Goal: Task Accomplishment & Management: Use online tool/utility

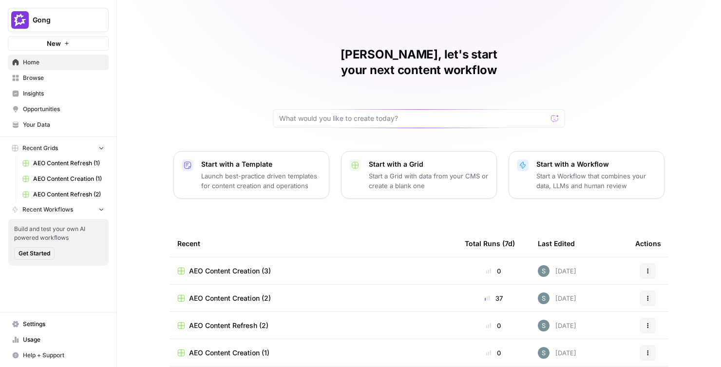
click at [80, 147] on button "Recent Grids" at bounding box center [58, 148] width 101 height 15
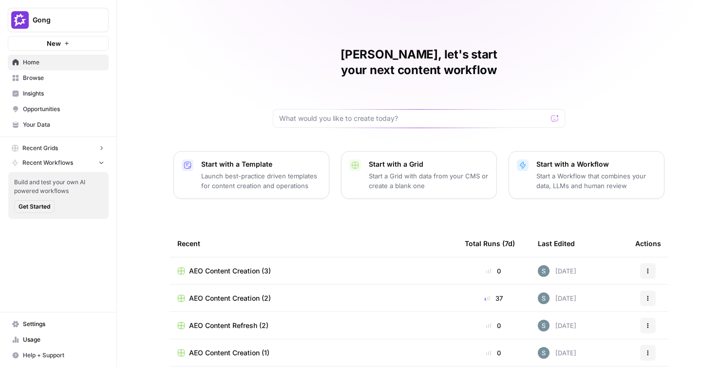
click at [85, 20] on span "Gong" at bounding box center [62, 20] width 59 height 10
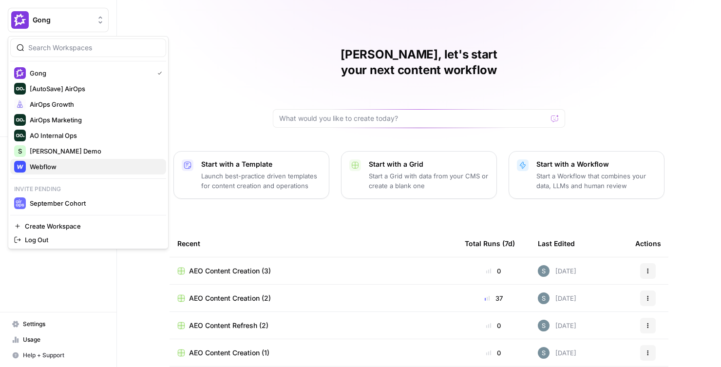
click at [65, 162] on span "Webflow" at bounding box center [94, 167] width 129 height 10
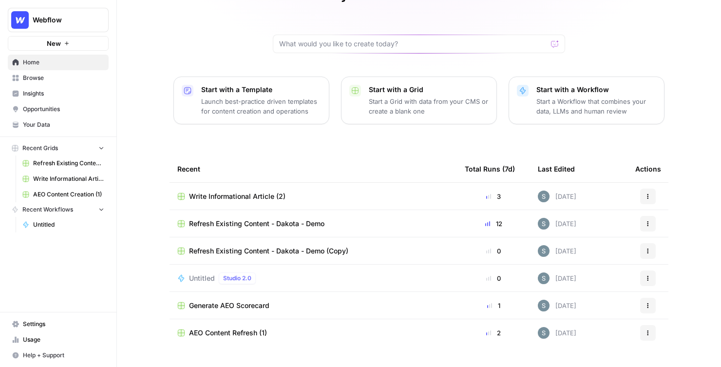
scroll to position [81, 0]
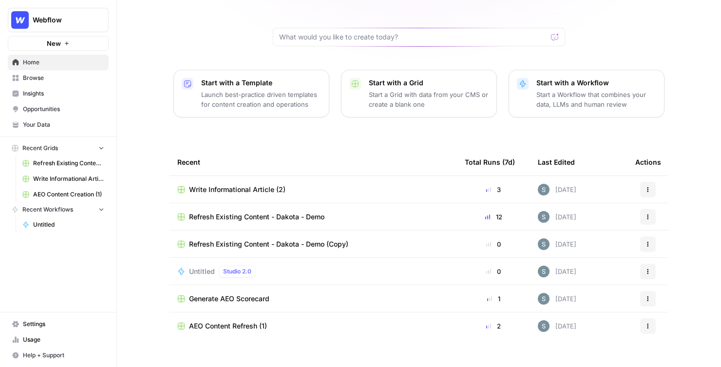
click at [76, 40] on button "New" at bounding box center [58, 43] width 101 height 15
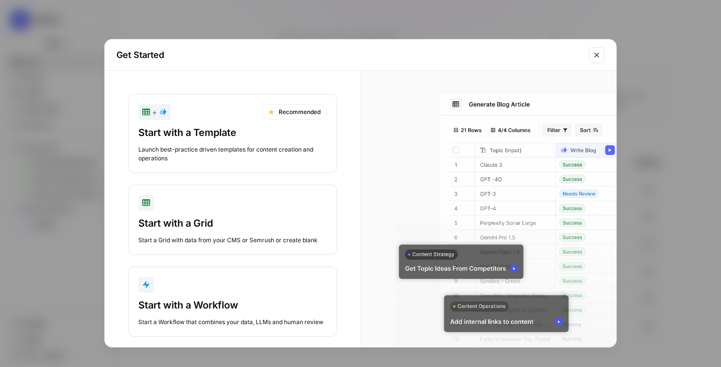
click at [262, 127] on div "Start with a Template" at bounding box center [232, 133] width 188 height 14
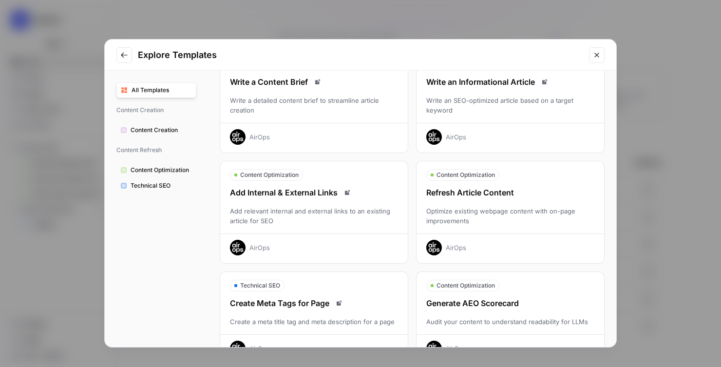
scroll to position [0, 0]
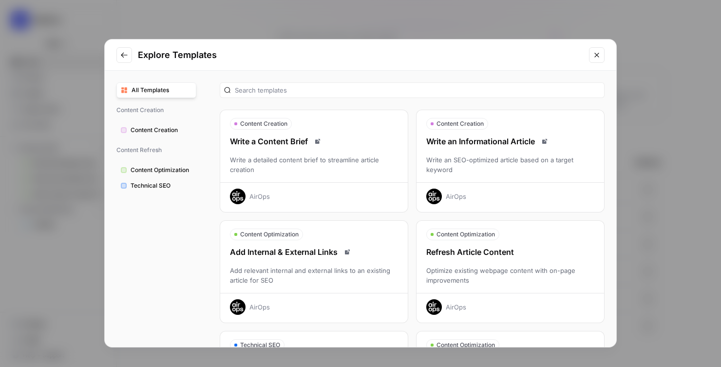
click at [488, 133] on button "Content Creation Write an Informational Article Write an SEO-optimized article …" at bounding box center [510, 161] width 188 height 103
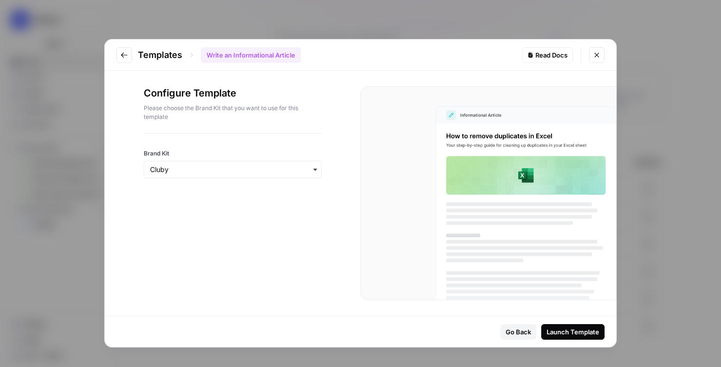
click at [598, 55] on icon "Close modal" at bounding box center [597, 55] width 8 height 8
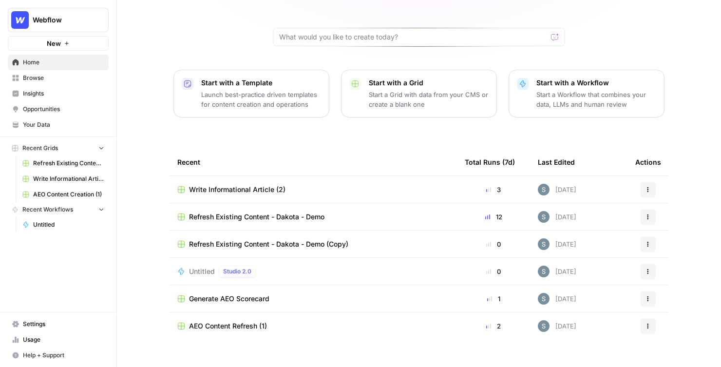
click at [63, 76] on span "Browse" at bounding box center [63, 78] width 81 height 9
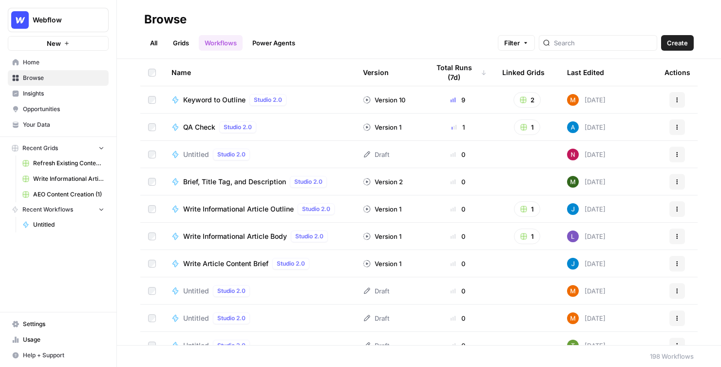
click at [173, 46] on link "Grids" at bounding box center [181, 43] width 28 height 16
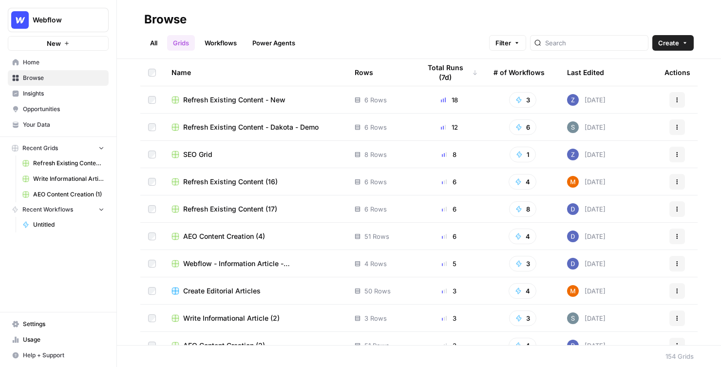
click at [523, 237] on button "4" at bounding box center [522, 236] width 28 height 16
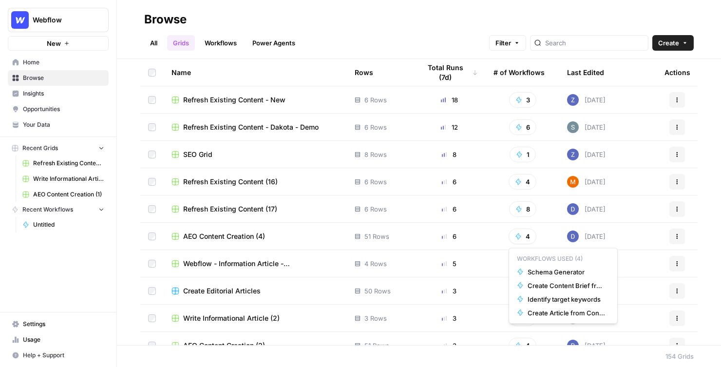
click at [529, 213] on button "8" at bounding box center [522, 209] width 27 height 16
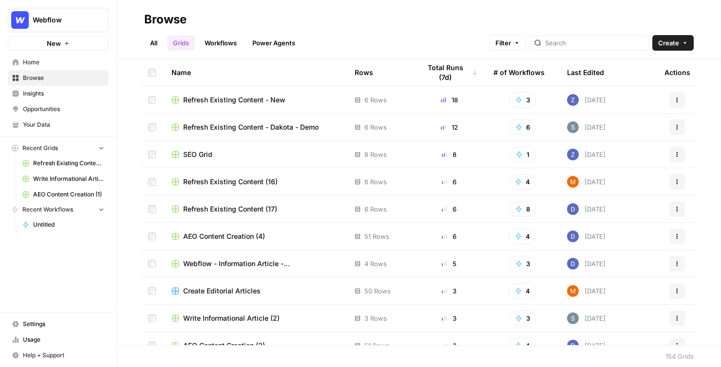
click at [502, 205] on div "8" at bounding box center [522, 209] width 58 height 16
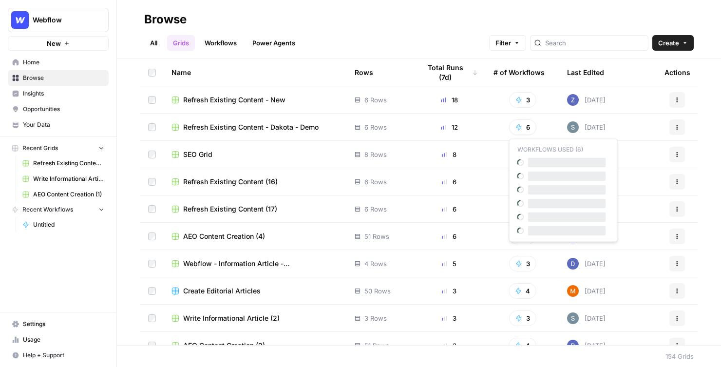
click at [528, 127] on button "6" at bounding box center [522, 127] width 27 height 16
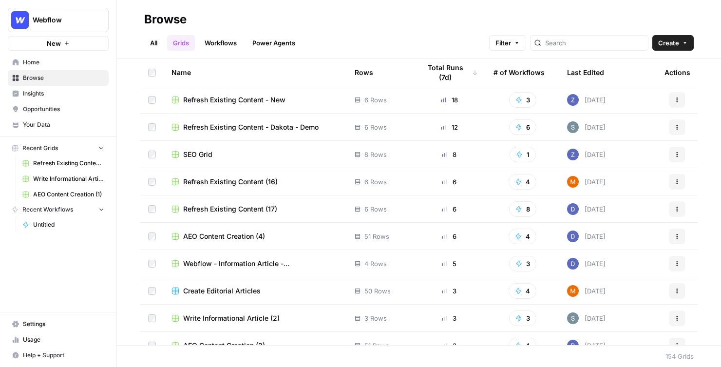
click at [489, 157] on td "1" at bounding box center [522, 154] width 74 height 27
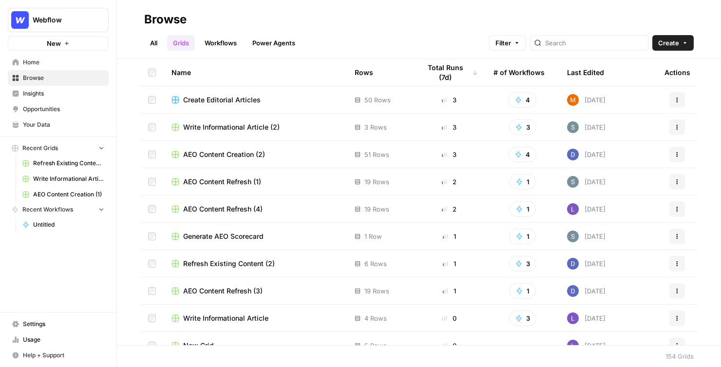
scroll to position [180, 0]
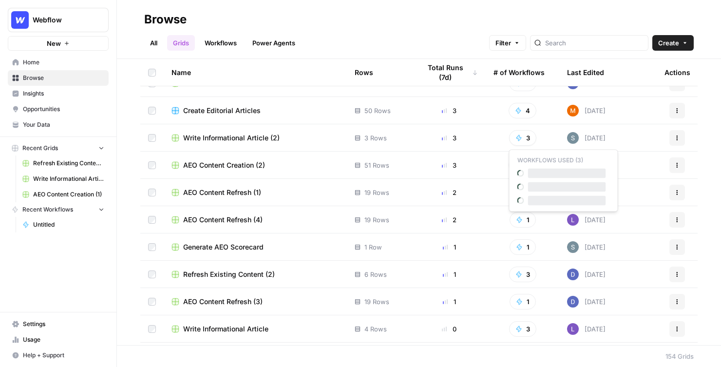
click at [513, 143] on button "3" at bounding box center [522, 138] width 27 height 16
click at [481, 137] on td "3" at bounding box center [448, 137] width 73 height 27
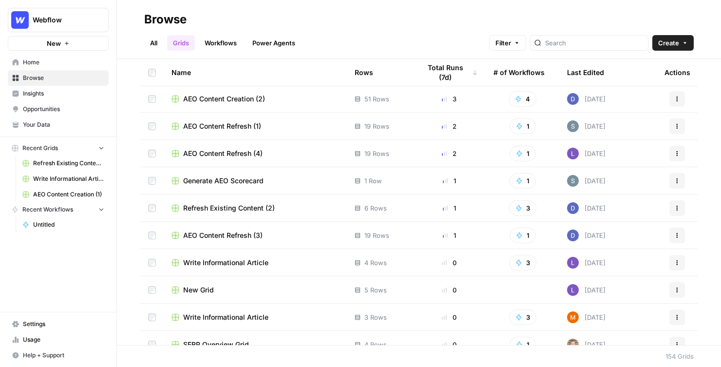
scroll to position [248, 0]
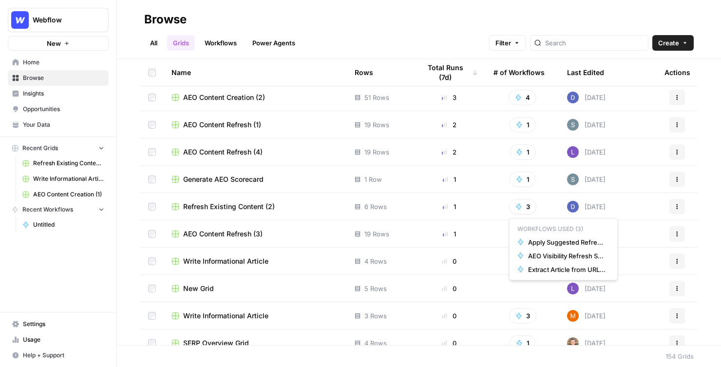
click at [522, 202] on button "3" at bounding box center [522, 207] width 27 height 16
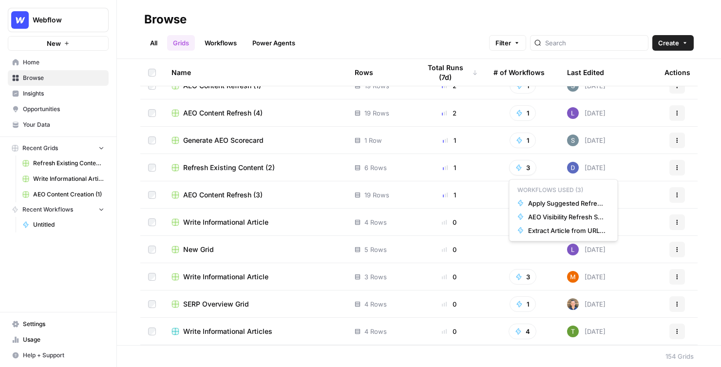
click at [487, 213] on td "3" at bounding box center [522, 221] width 74 height 27
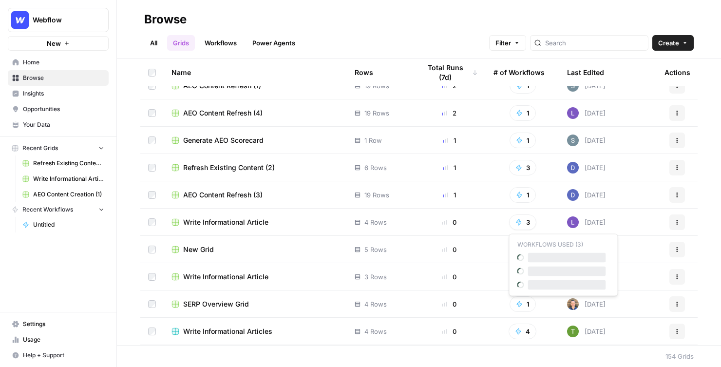
click at [521, 220] on icon "button" at bounding box center [518, 222] width 7 height 7
click at [502, 221] on div "3" at bounding box center [522, 222] width 58 height 16
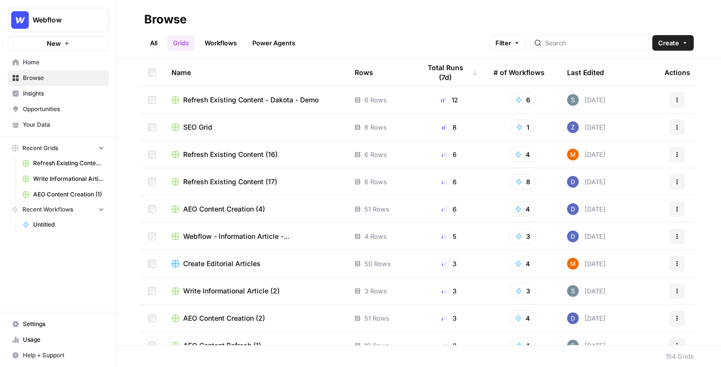
scroll to position [0, 0]
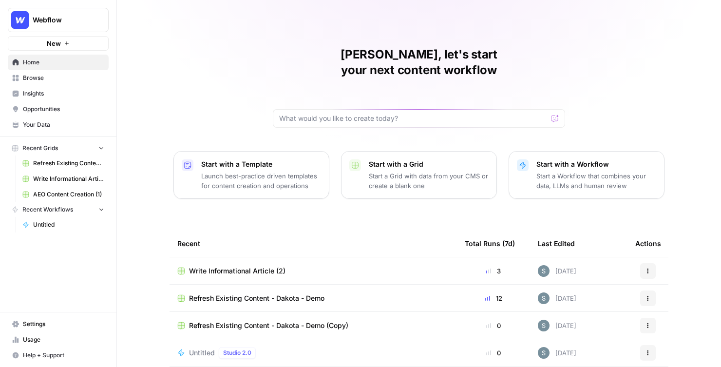
click at [82, 80] on span "Browse" at bounding box center [63, 78] width 81 height 9
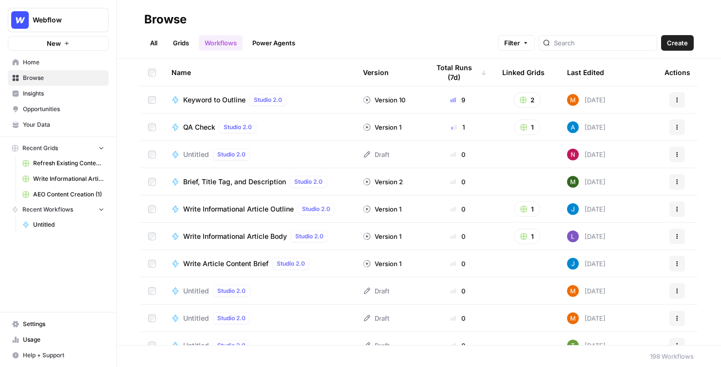
click at [33, 93] on span "Insights" at bounding box center [63, 93] width 81 height 9
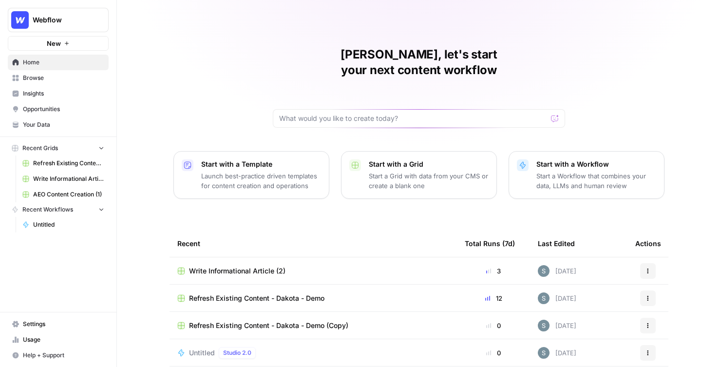
click at [37, 93] on span "Insights" at bounding box center [63, 93] width 81 height 9
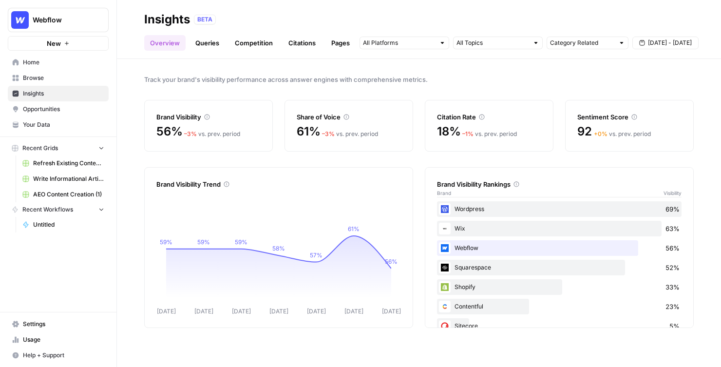
click at [67, 114] on link "Opportunities" at bounding box center [58, 109] width 101 height 16
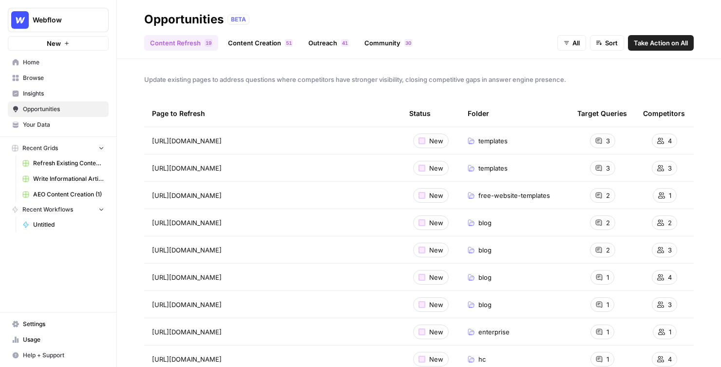
click at [268, 43] on link "Content Creation 1 5" at bounding box center [260, 43] width 76 height 16
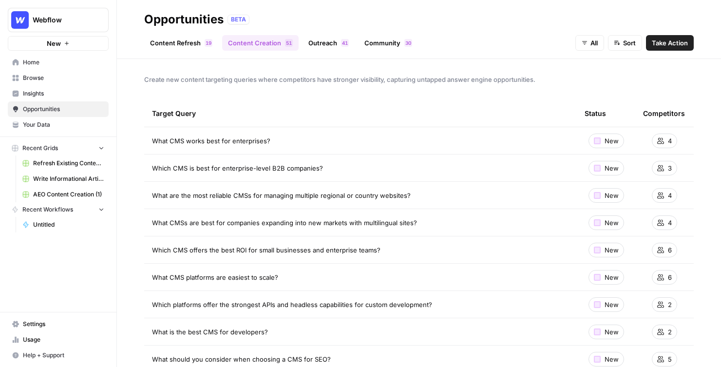
click at [667, 42] on span "Take Action" at bounding box center [669, 43] width 36 height 10
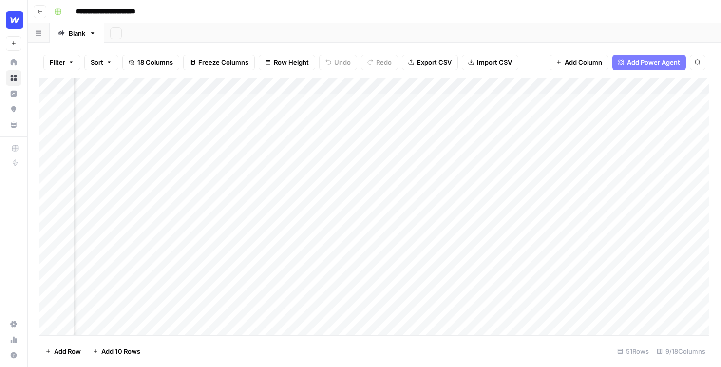
scroll to position [0, 343]
click at [493, 85] on div "Add Column" at bounding box center [373, 206] width 669 height 257
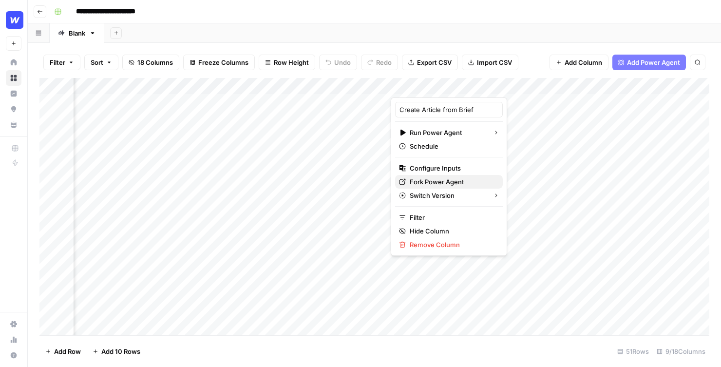
click at [426, 179] on span "Fork Power Agent" at bounding box center [451, 182] width 85 height 10
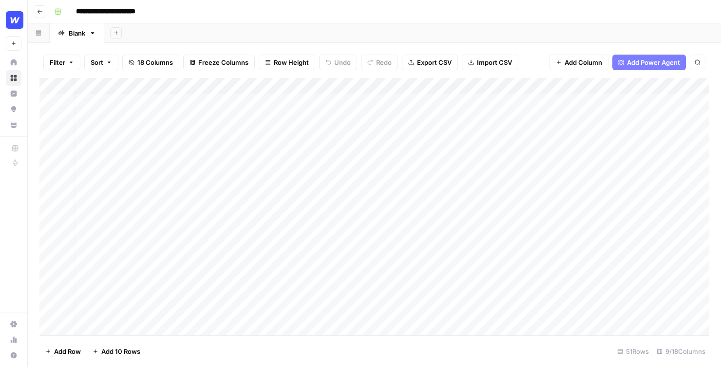
scroll to position [0, 0]
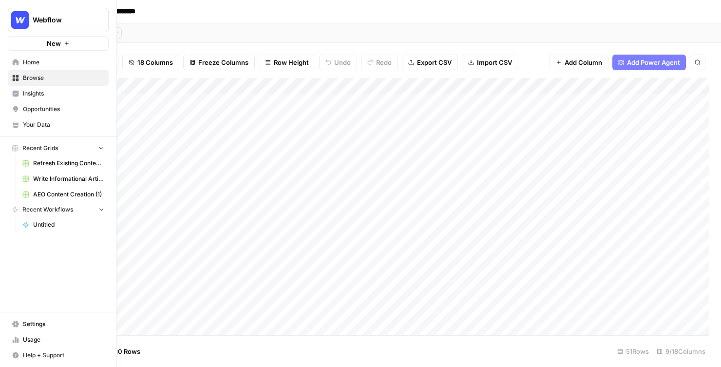
click at [32, 63] on span "Home" at bounding box center [63, 62] width 81 height 9
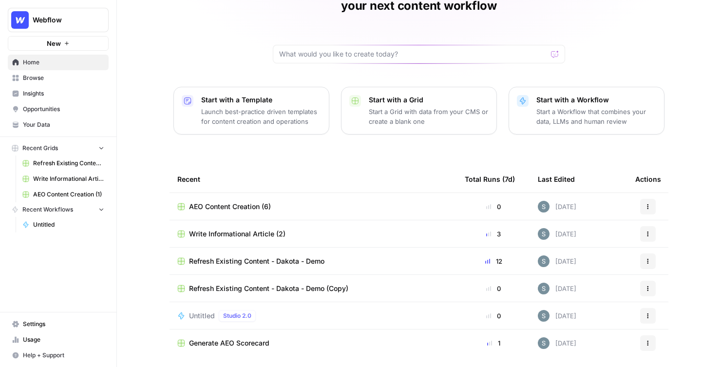
scroll to position [81, 0]
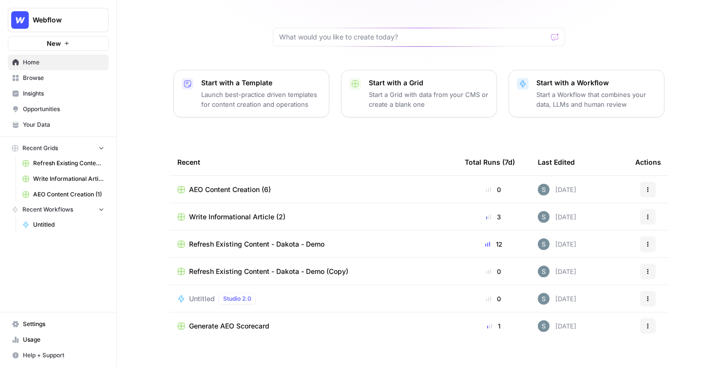
click at [246, 239] on span "Refresh Existing Content - Dakota - Demo" at bounding box center [256, 244] width 135 height 10
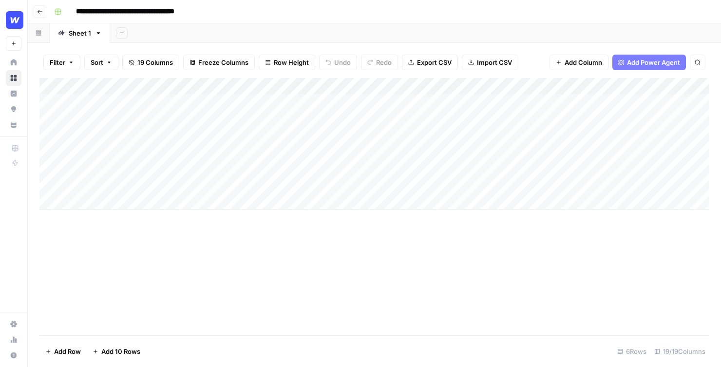
click at [34, 12] on button "Go back" at bounding box center [40, 11] width 13 height 13
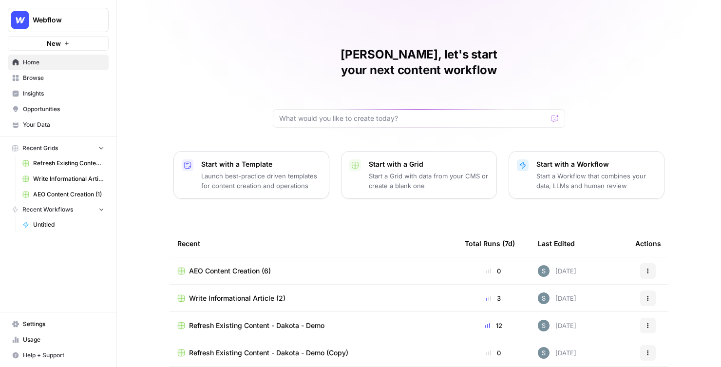
click at [42, 37] on button "New" at bounding box center [58, 43] width 101 height 15
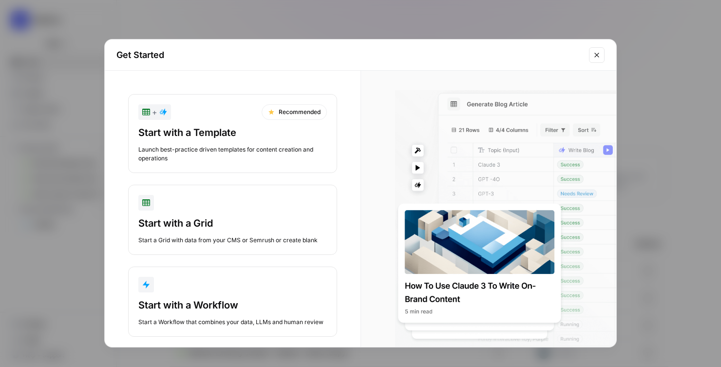
click at [44, 37] on div "Get Started + Recommended Start with a Template Launch best-practice driven tem…" at bounding box center [360, 183] width 721 height 367
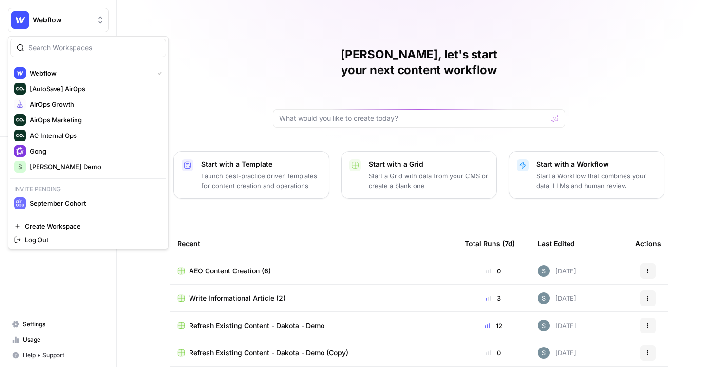
click at [46, 19] on span "Webflow" at bounding box center [62, 20] width 59 height 10
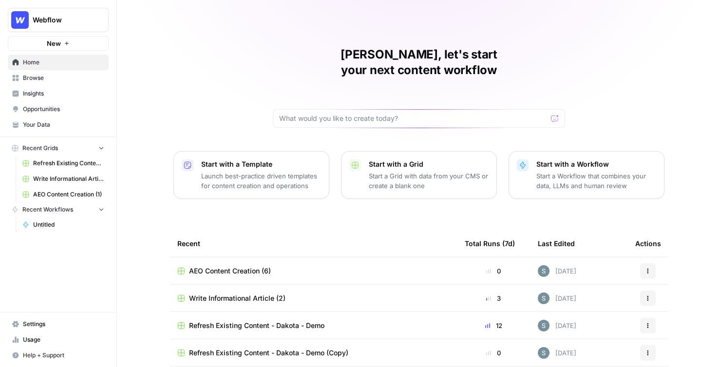
click at [212, 38] on div "Shanil, let's start your next content workflow Start with a Template Launch bes…" at bounding box center [419, 232] width 604 height 464
click at [52, 79] on span "Browse" at bounding box center [63, 78] width 81 height 9
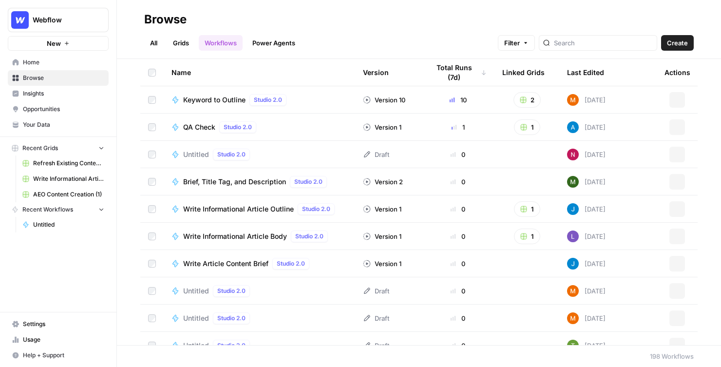
click at [186, 47] on link "Grids" at bounding box center [181, 43] width 28 height 16
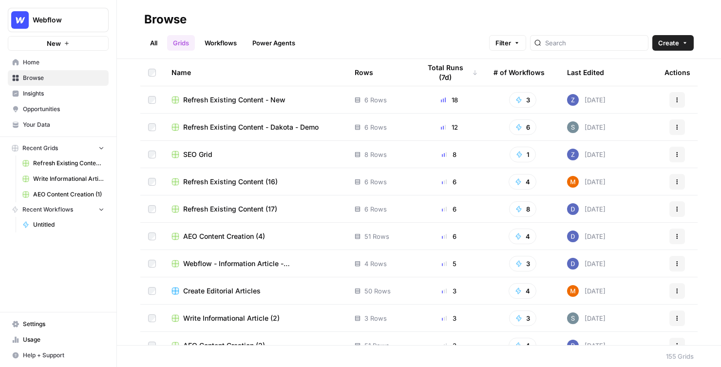
click at [446, 73] on div "Total Runs (7d)" at bounding box center [448, 72] width 57 height 27
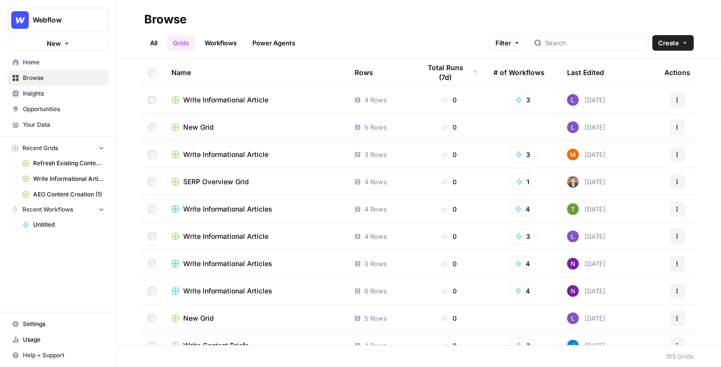
click at [446, 73] on div "Total Runs (7d)" at bounding box center [448, 72] width 57 height 27
click at [446, 73] on div "Total Runs (7d)" at bounding box center [445, 72] width 50 height 27
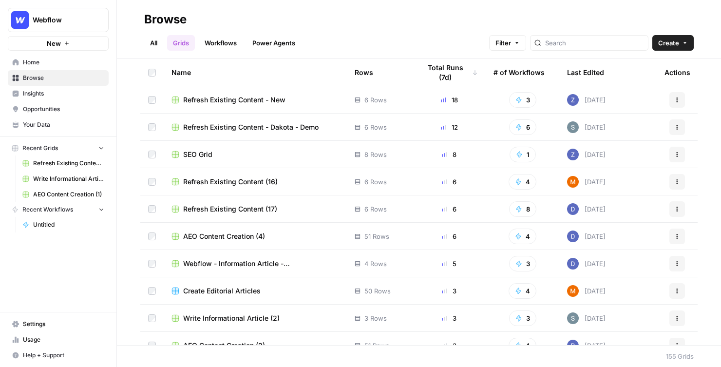
click at [217, 99] on span "Refresh Existing Content - New" at bounding box center [234, 100] width 102 height 10
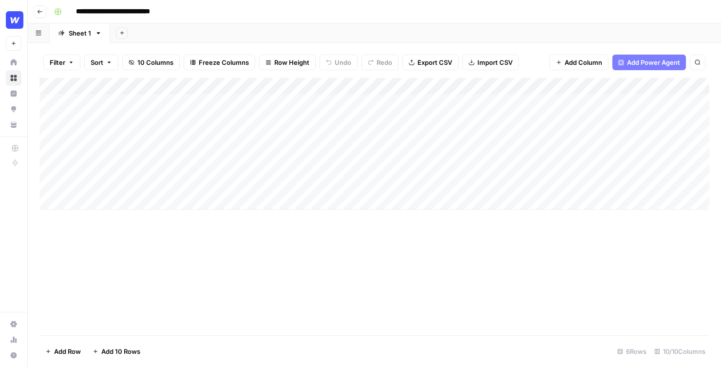
click at [39, 14] on icon "button" at bounding box center [40, 12] width 6 height 6
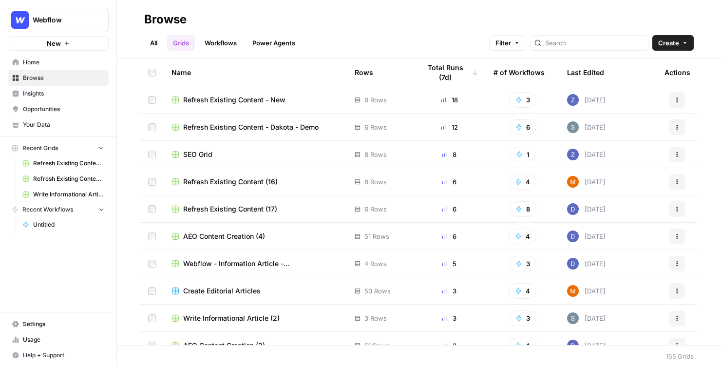
click at [364, 75] on div "Rows" at bounding box center [363, 72] width 19 height 27
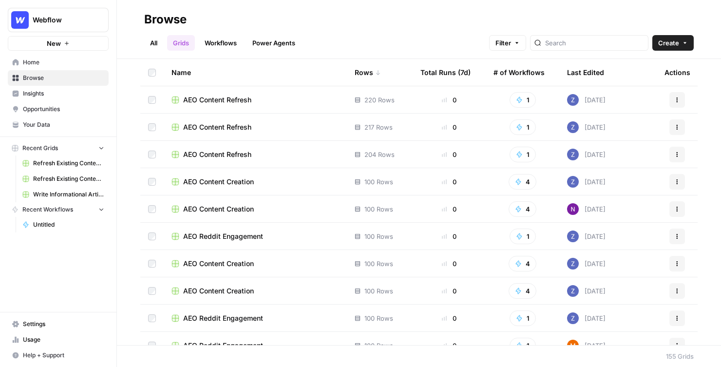
click at [239, 100] on span "AEO Content Refresh" at bounding box center [217, 100] width 68 height 10
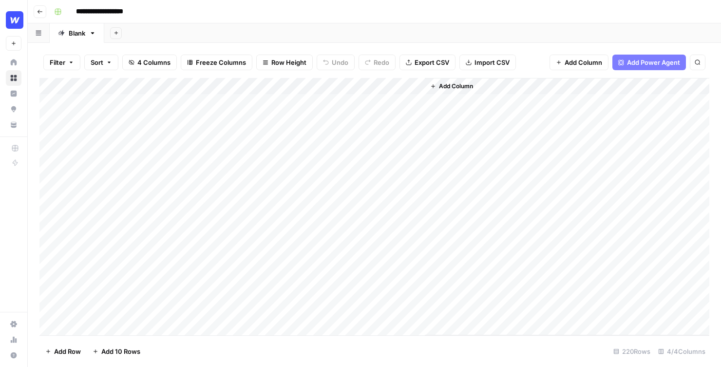
click at [43, 11] on button "Go back" at bounding box center [40, 11] width 13 height 13
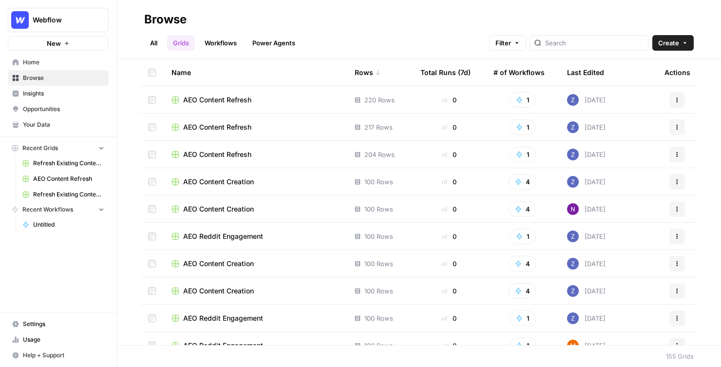
click at [227, 207] on span "AEO Content Creation" at bounding box center [218, 209] width 71 height 10
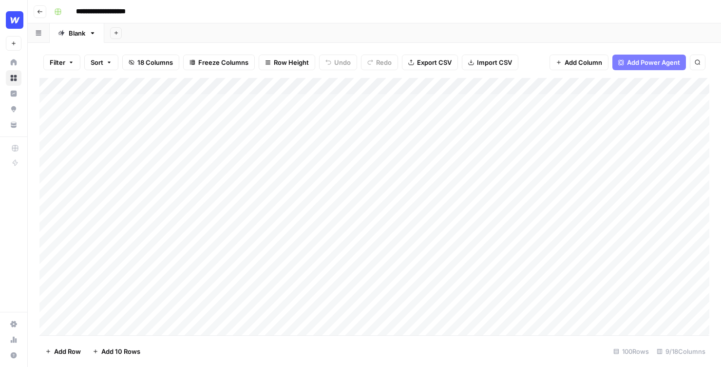
click at [38, 9] on icon "button" at bounding box center [40, 12] width 6 height 6
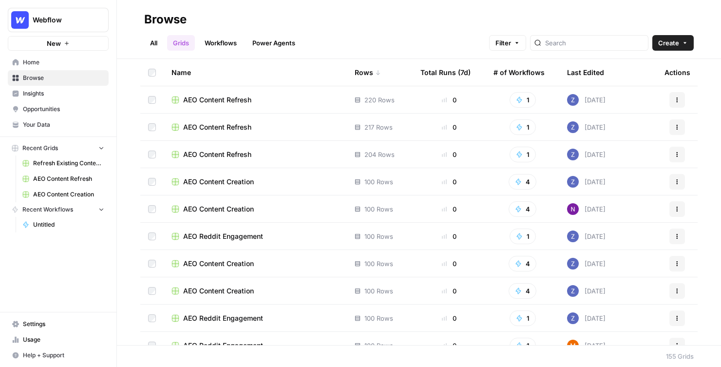
scroll to position [216, 0]
click at [520, 72] on div "# of Workflows" at bounding box center [518, 72] width 51 height 27
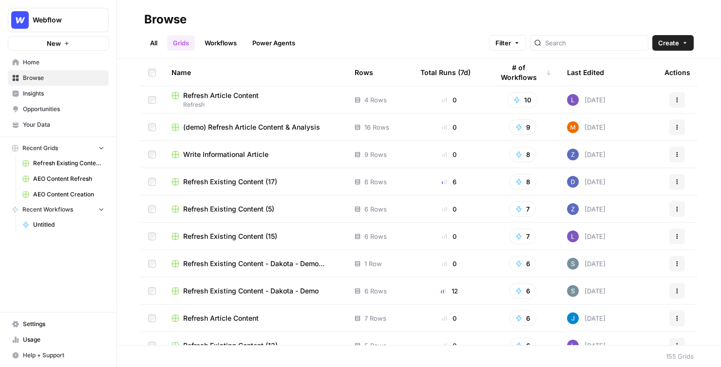
click at [223, 97] on span "Refresh Article Content" at bounding box center [220, 96] width 75 height 10
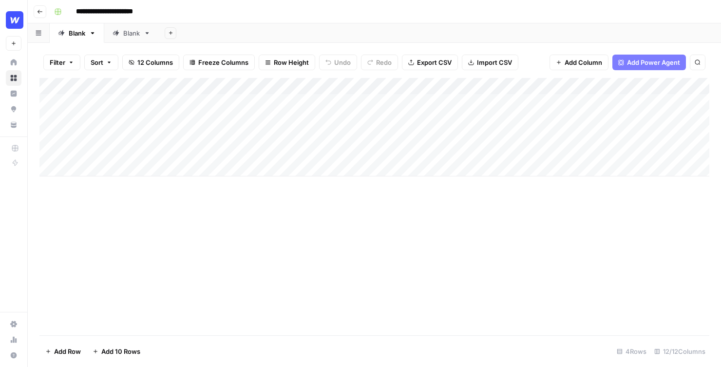
click at [47, 18] on header "**********" at bounding box center [374, 11] width 693 height 23
click at [43, 10] on button "Go back" at bounding box center [40, 11] width 13 height 13
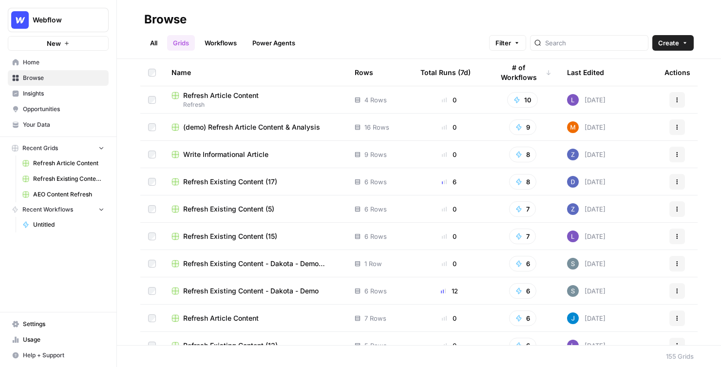
click at [31, 65] on span "Home" at bounding box center [63, 62] width 81 height 9
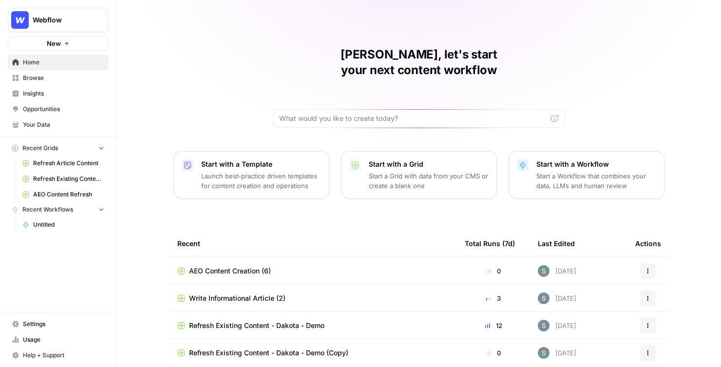
click at [63, 163] on span "Refresh Article Content" at bounding box center [68, 163] width 71 height 9
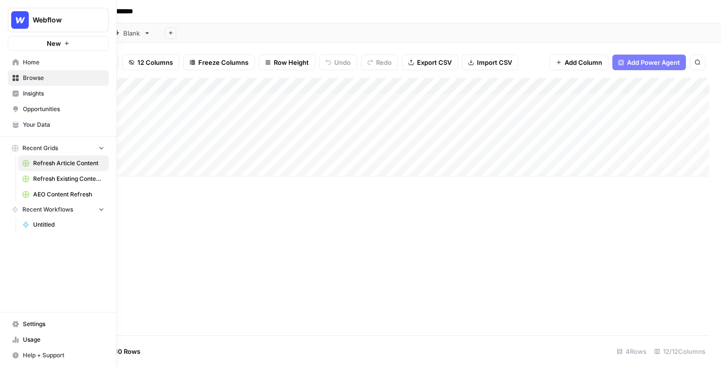
click at [37, 105] on span "Opportunities" at bounding box center [63, 109] width 81 height 9
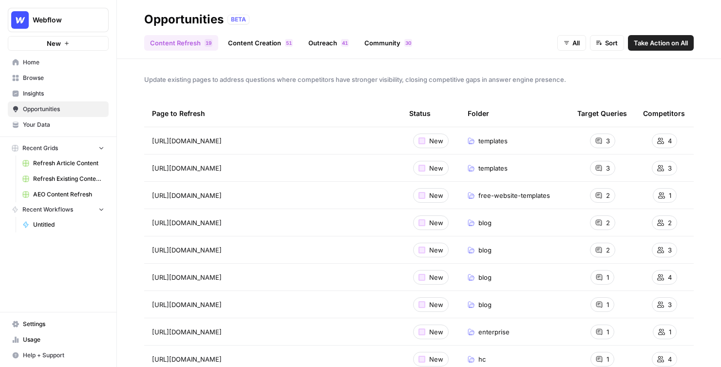
click at [44, 64] on span "Home" at bounding box center [63, 62] width 81 height 9
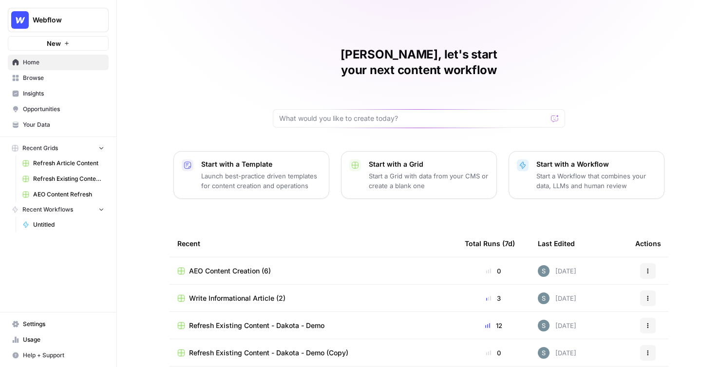
click at [258, 28] on div "[PERSON_NAME], let's start your next content workflow Start with a Template Lau…" at bounding box center [419, 232] width 604 height 464
click at [78, 112] on span "Opportunities" at bounding box center [63, 109] width 81 height 9
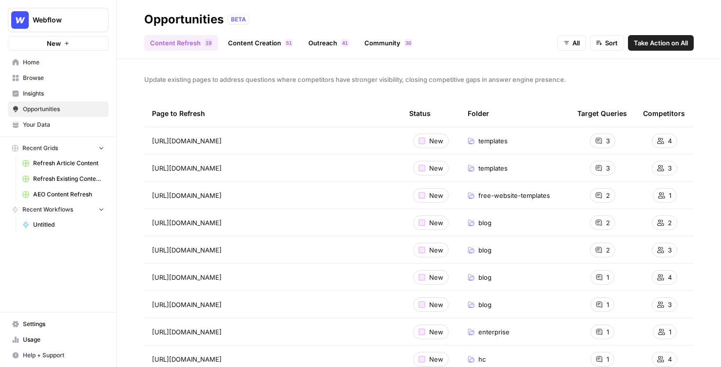
click at [76, 91] on span "Insights" at bounding box center [63, 93] width 81 height 9
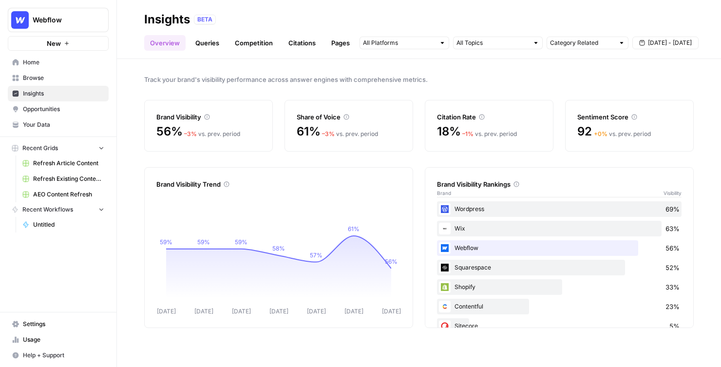
click at [282, 164] on div "Track your brand's visibility performance across answer engines with comprehens…" at bounding box center [419, 213] width 604 height 308
click at [281, 163] on div "Track your brand's visibility performance across answer engines with comprehens…" at bounding box center [419, 213] width 604 height 308
click at [76, 60] on span "Home" at bounding box center [63, 62] width 81 height 9
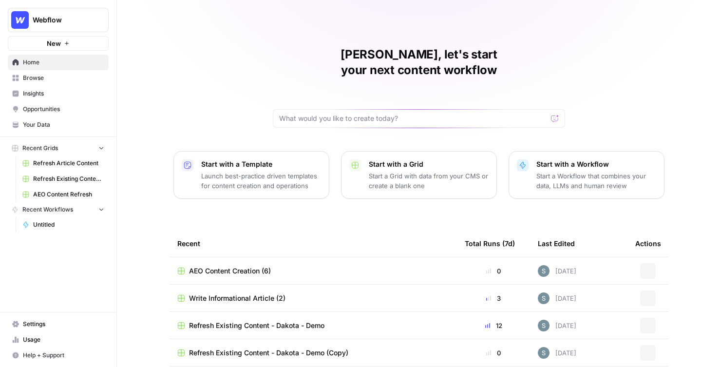
click at [72, 78] on span "Browse" at bounding box center [63, 78] width 81 height 9
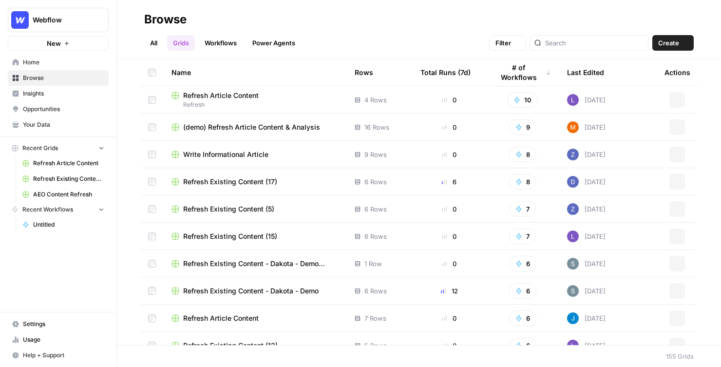
click at [77, 59] on span "Home" at bounding box center [63, 62] width 81 height 9
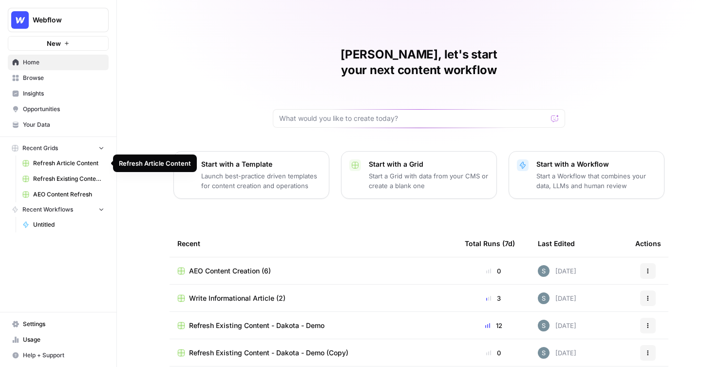
click at [52, 167] on span "Refresh Article Content" at bounding box center [68, 163] width 71 height 9
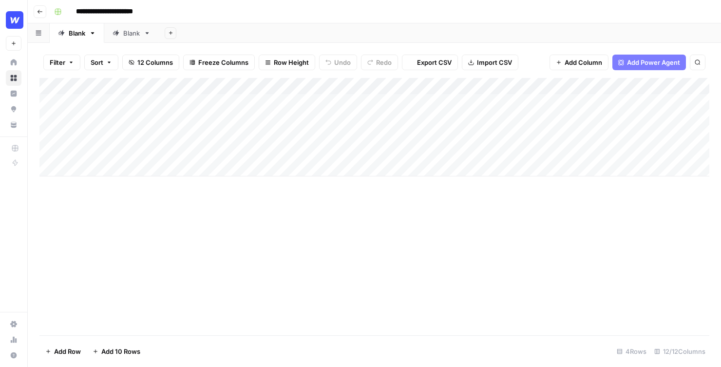
click at [19, 64] on link "Home" at bounding box center [14, 63] width 16 height 16
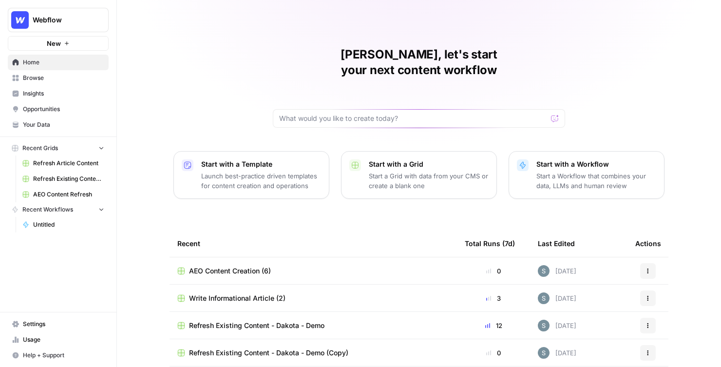
click at [61, 95] on span "Insights" at bounding box center [63, 93] width 81 height 9
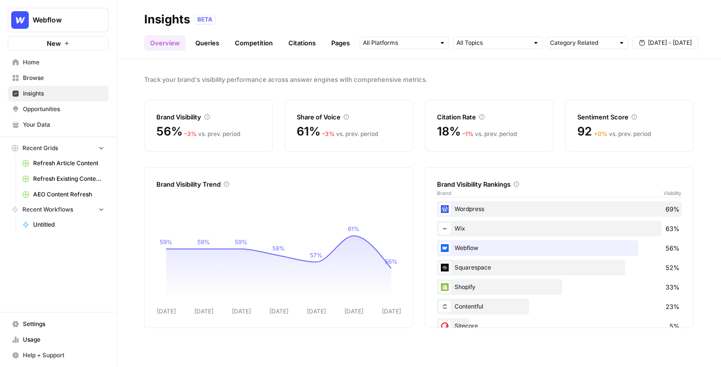
click at [55, 115] on link "Opportunities" at bounding box center [58, 109] width 101 height 16
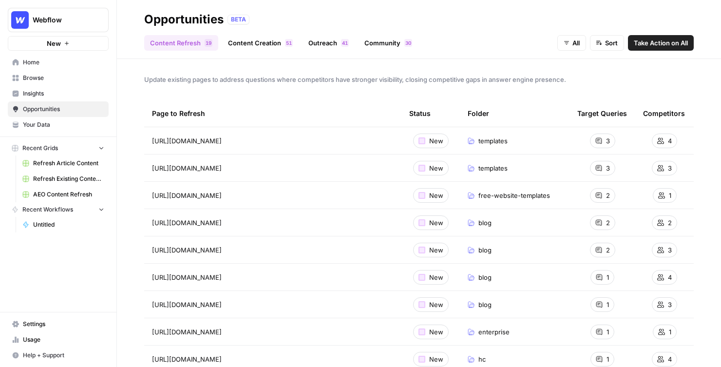
click at [275, 42] on link "Content Creation 1 5" at bounding box center [260, 43] width 76 height 16
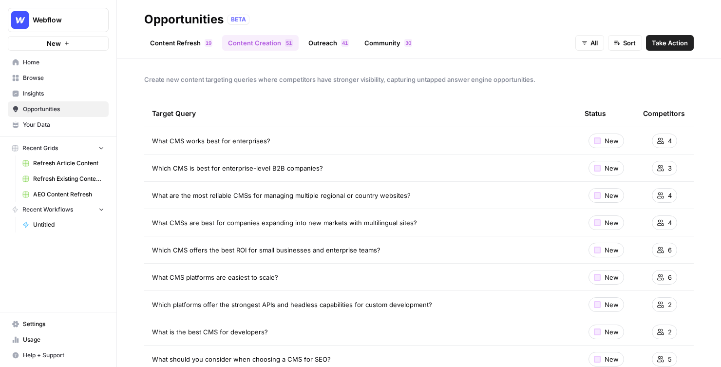
click at [335, 36] on link "Outreach 1 4" at bounding box center [328, 43] width 52 height 16
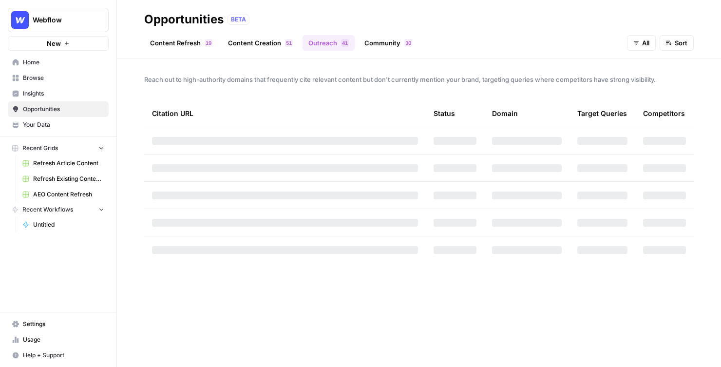
click at [386, 46] on link "Community 0 3" at bounding box center [387, 43] width 59 height 16
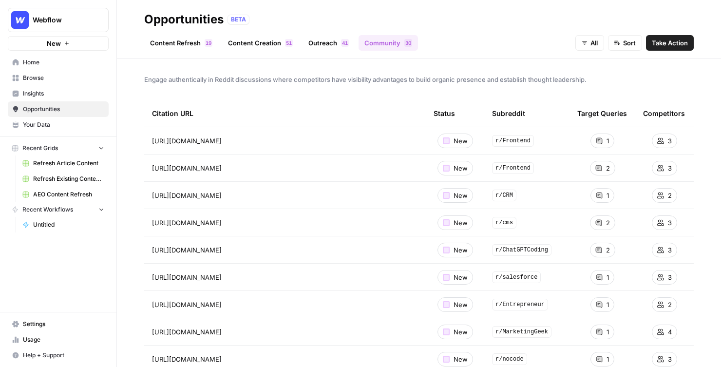
click at [193, 40] on link "Content Refresh 9 1" at bounding box center [181, 43] width 74 height 16
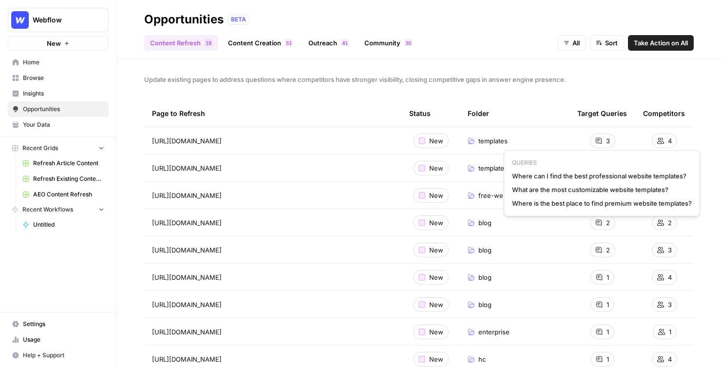
click at [508, 96] on div "Update existing pages to address questions where competitors have stronger visi…" at bounding box center [419, 213] width 604 height 308
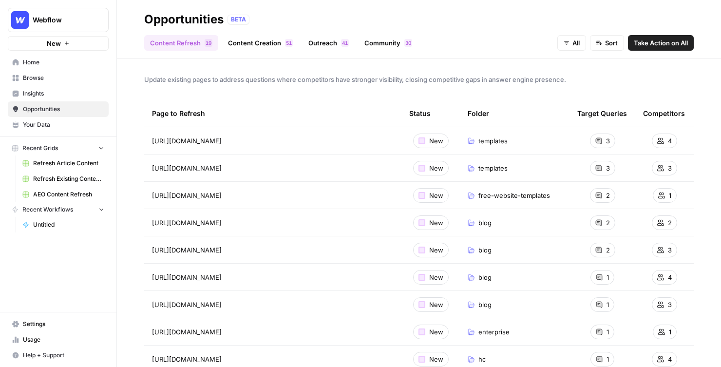
click at [42, 55] on link "Home" at bounding box center [58, 63] width 101 height 16
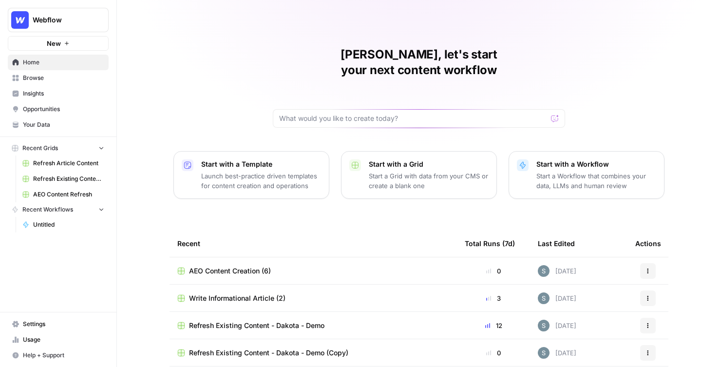
click at [60, 125] on span "Your Data" at bounding box center [63, 124] width 81 height 9
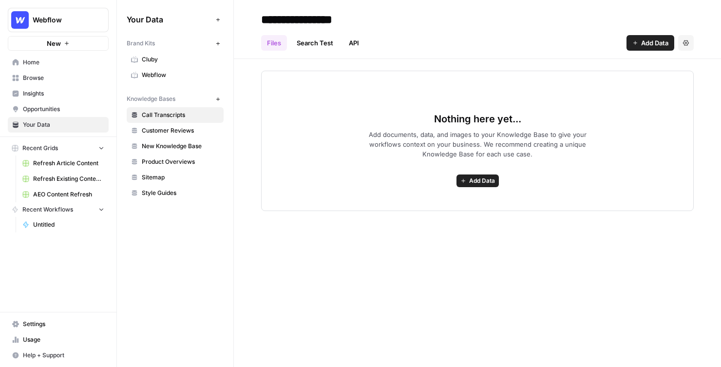
click at [167, 75] on span "Webflow" at bounding box center [180, 75] width 77 height 9
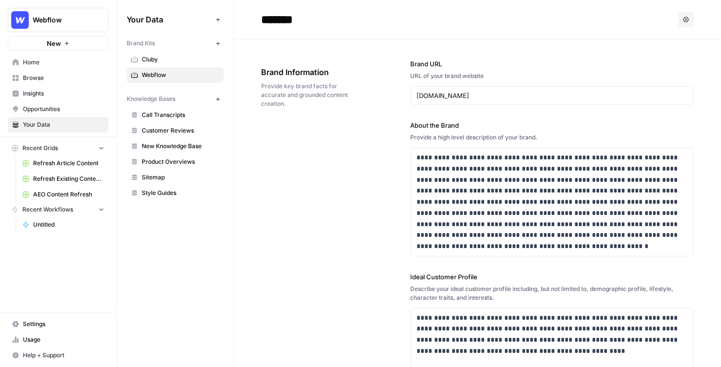
click at [80, 75] on span "Browse" at bounding box center [63, 78] width 81 height 9
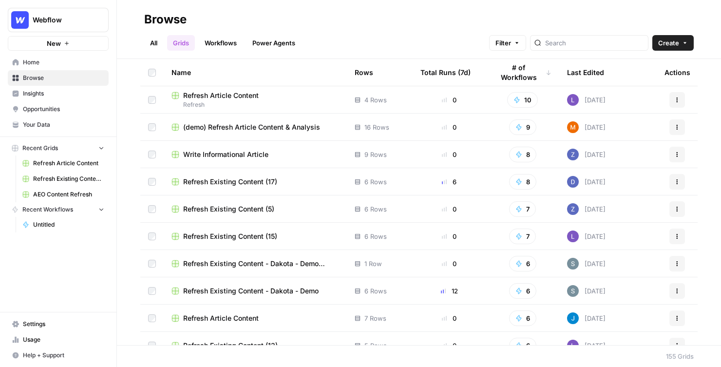
click at [576, 75] on div "Last Edited" at bounding box center [585, 72] width 37 height 27
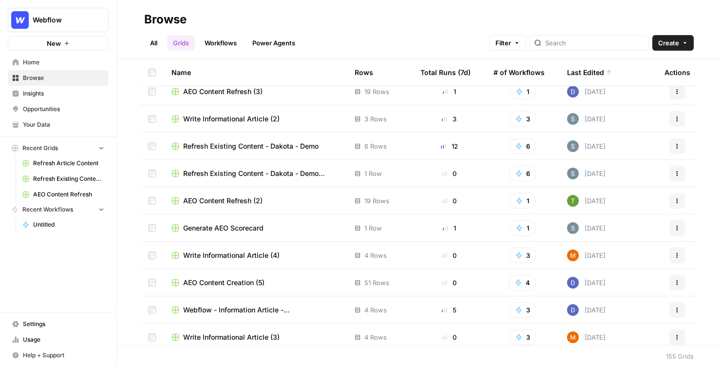
scroll to position [115, 0]
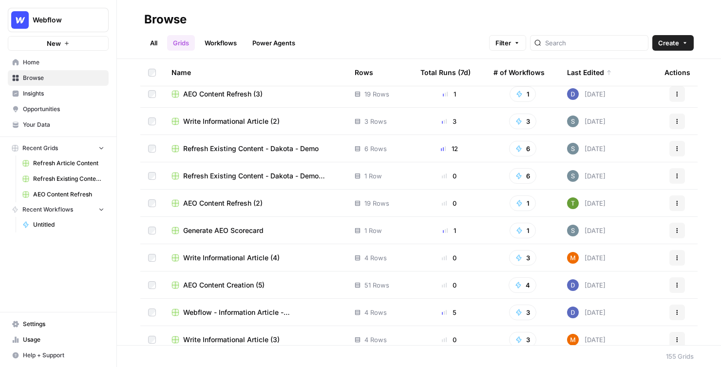
click at [249, 120] on span "Write Informational Article (2)" at bounding box center [231, 121] width 96 height 10
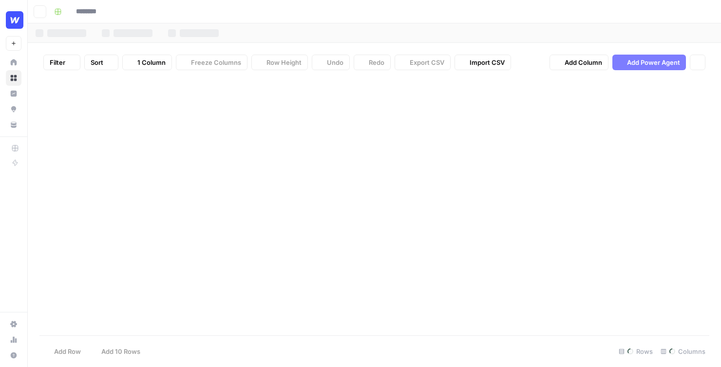
type input "**********"
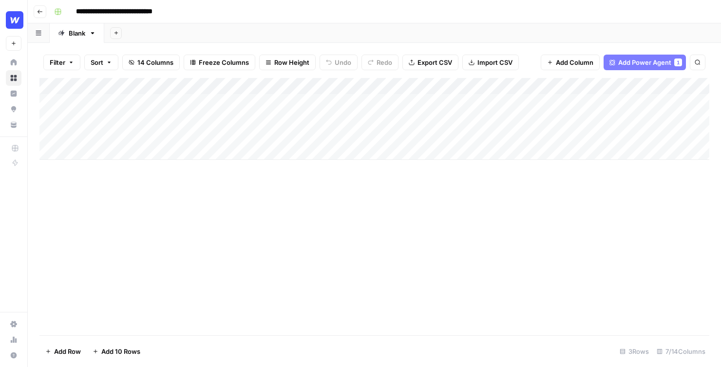
click at [17, 62] on icon at bounding box center [13, 62] width 7 height 7
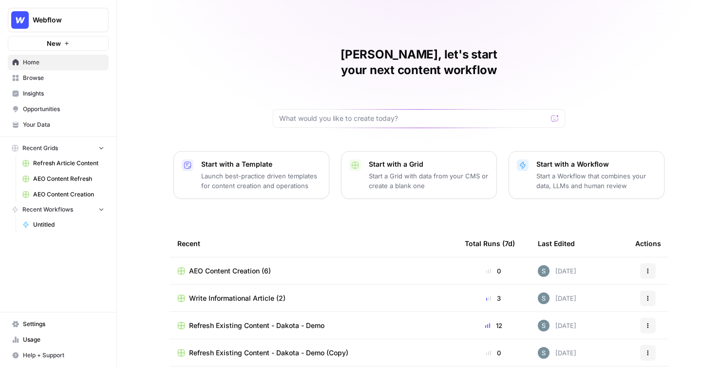
click at [40, 117] on link "Your Data" at bounding box center [58, 125] width 101 height 16
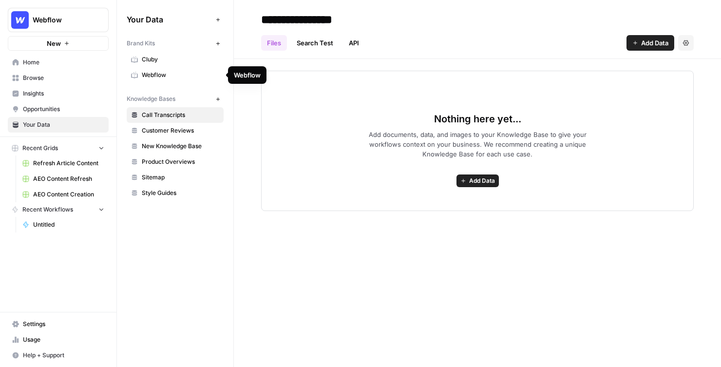
click at [167, 77] on span "Webflow" at bounding box center [180, 75] width 77 height 9
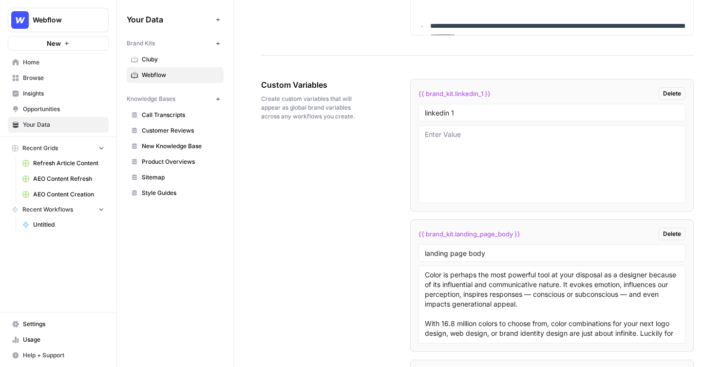
scroll to position [1565, 0]
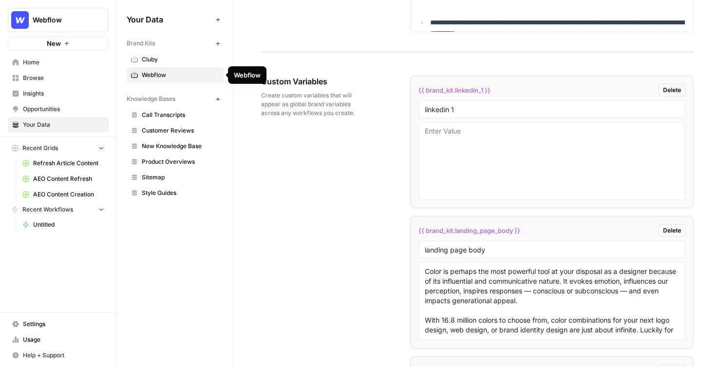
click at [167, 78] on span "Webflow" at bounding box center [180, 75] width 77 height 9
click at [168, 140] on link "New Knowledge Base" at bounding box center [175, 146] width 97 height 16
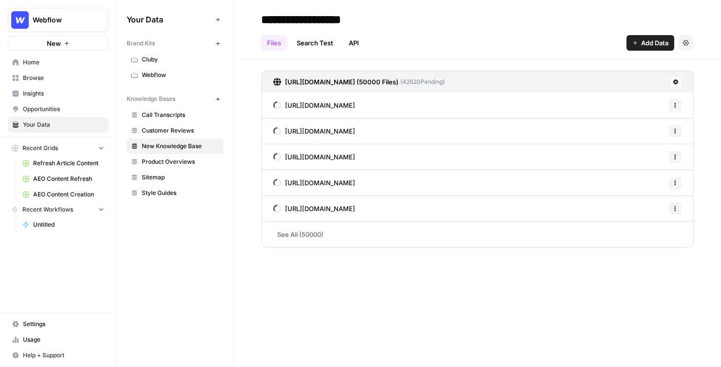
click at [429, 323] on div "**********" at bounding box center [477, 183] width 487 height 367
click at [49, 95] on span "Insights" at bounding box center [63, 93] width 81 height 9
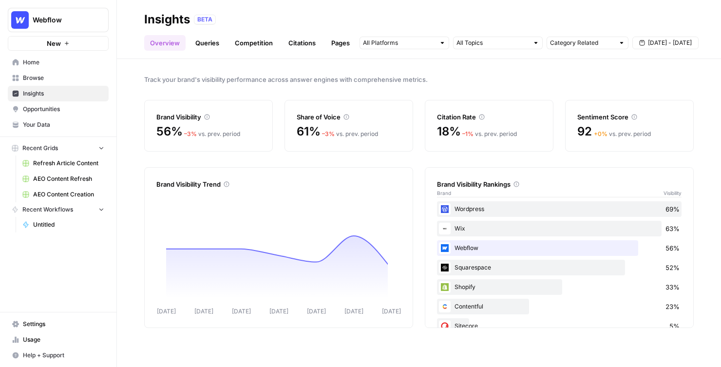
click at [44, 78] on span "Browse" at bounding box center [63, 78] width 81 height 9
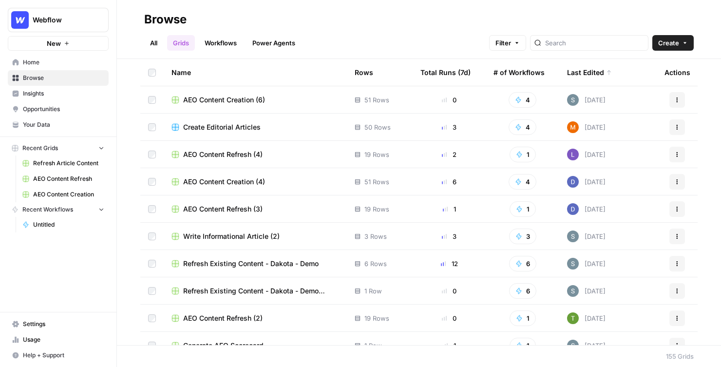
click at [212, 233] on span "Write Informational Article (2)" at bounding box center [231, 236] width 96 height 10
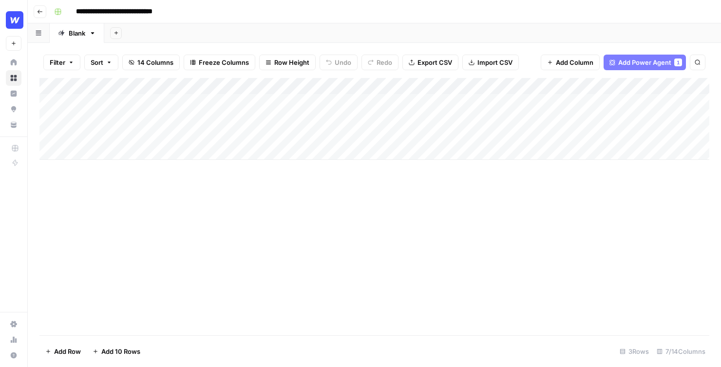
click at [111, 121] on div "Add Column" at bounding box center [373, 119] width 669 height 82
click at [115, 99] on div "Add Column" at bounding box center [373, 119] width 669 height 82
click at [122, 130] on div "Add Column" at bounding box center [373, 119] width 669 height 82
click at [121, 99] on div "Add Column" at bounding box center [373, 119] width 669 height 82
click at [388, 102] on div "Add Column" at bounding box center [373, 119] width 669 height 82
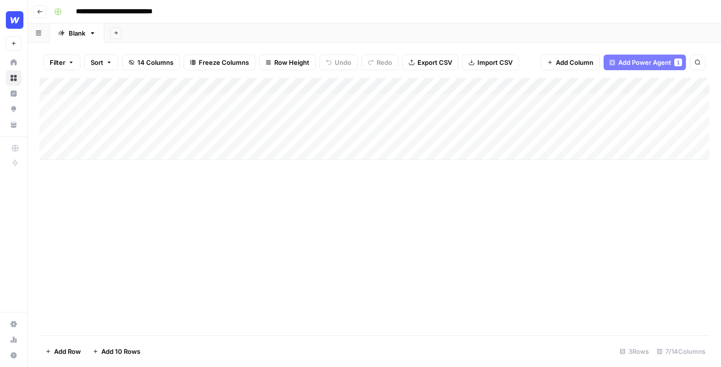
click at [152, 103] on div "Add Column" at bounding box center [373, 119] width 669 height 82
click at [127, 104] on div "Add Column" at bounding box center [373, 119] width 669 height 82
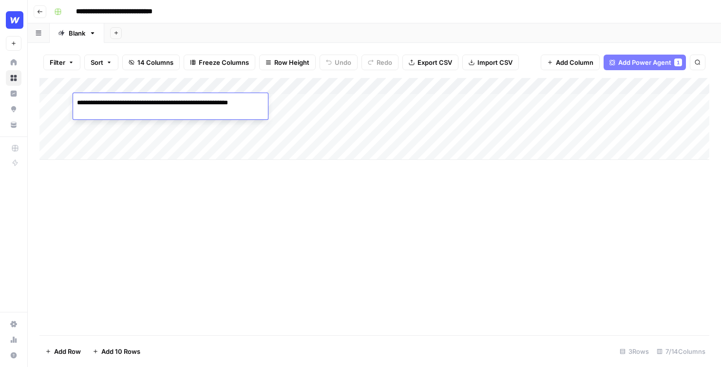
click at [131, 178] on div "Add Column" at bounding box center [373, 206] width 669 height 257
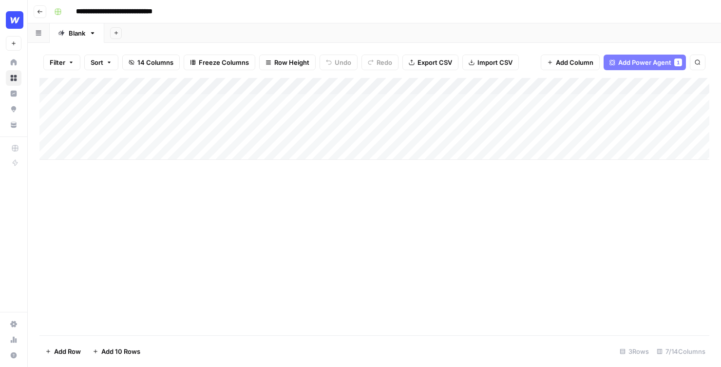
click at [127, 120] on div "Add Column" at bounding box center [373, 119] width 669 height 82
click at [133, 107] on div "Add Column" at bounding box center [373, 119] width 669 height 82
click at [140, 111] on div "Add Column" at bounding box center [373, 119] width 669 height 82
click at [142, 125] on div "Add Column" at bounding box center [373, 119] width 669 height 82
click at [143, 130] on div "Add Column" at bounding box center [373, 119] width 669 height 82
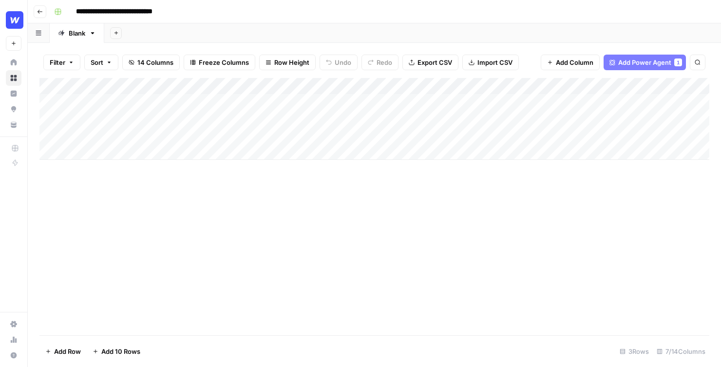
click at [133, 102] on div "Add Column" at bounding box center [373, 119] width 669 height 82
click at [120, 232] on div "Add Column" at bounding box center [373, 206] width 669 height 257
click at [134, 135] on div "Add Column" at bounding box center [373, 119] width 669 height 82
click at [131, 117] on div "Add Column" at bounding box center [373, 119] width 669 height 82
click at [127, 98] on div "Add Column" at bounding box center [373, 119] width 669 height 82
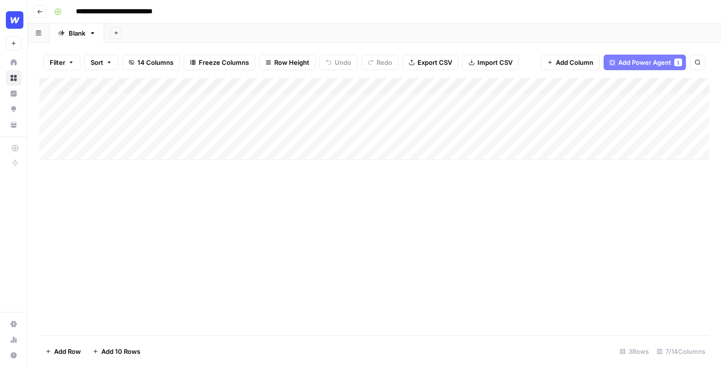
click at [130, 123] on div "Add Column" at bounding box center [373, 119] width 669 height 82
click at [131, 129] on div "Add Column" at bounding box center [373, 119] width 669 height 82
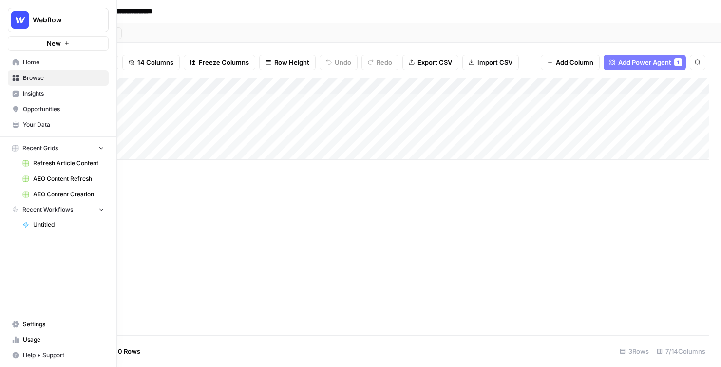
click at [18, 98] on link "Insights" at bounding box center [58, 94] width 101 height 16
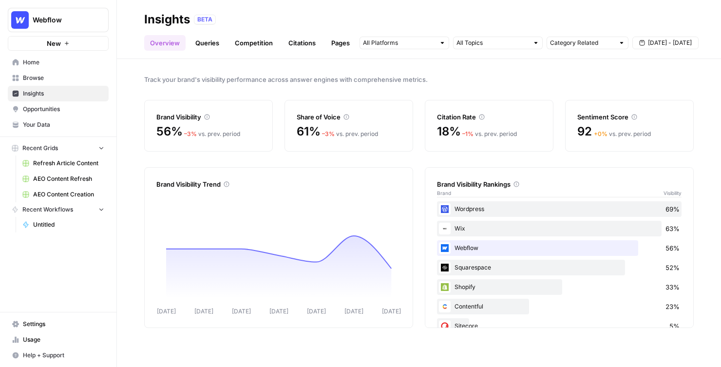
click at [27, 107] on span "Opportunities" at bounding box center [63, 109] width 81 height 9
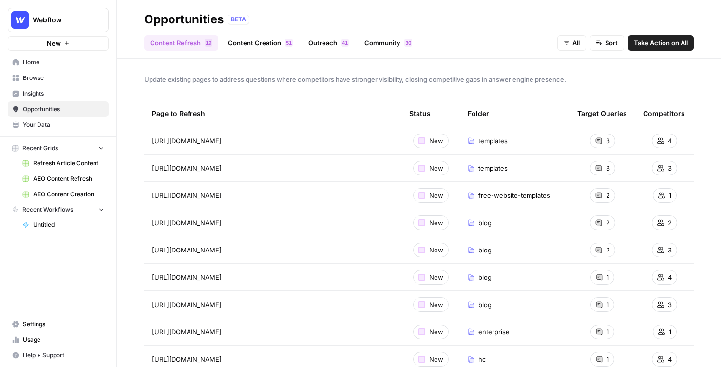
click at [43, 89] on span "Insights" at bounding box center [63, 93] width 81 height 9
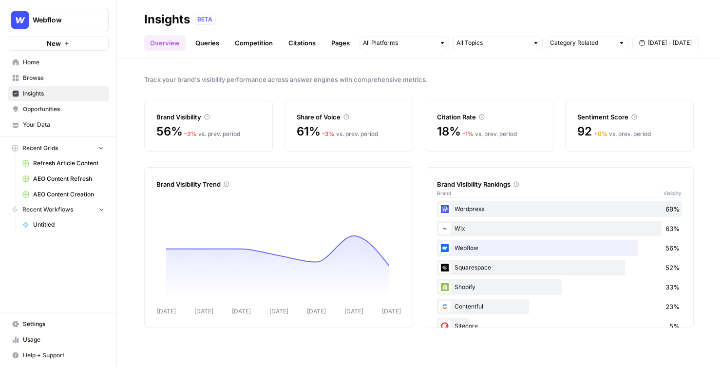
click at [47, 108] on span "Opportunities" at bounding box center [63, 109] width 81 height 9
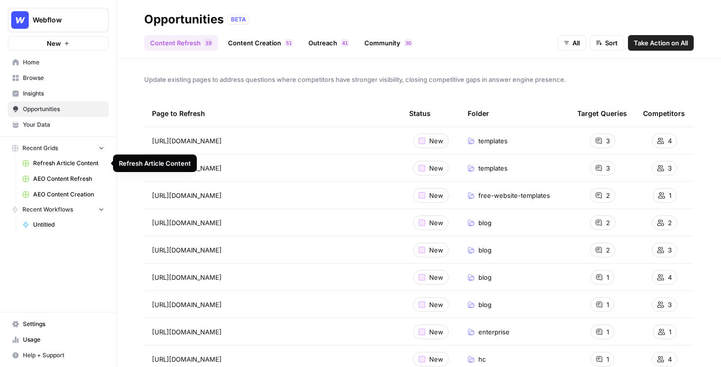
click at [70, 159] on span "Refresh Article Content" at bounding box center [68, 163] width 71 height 9
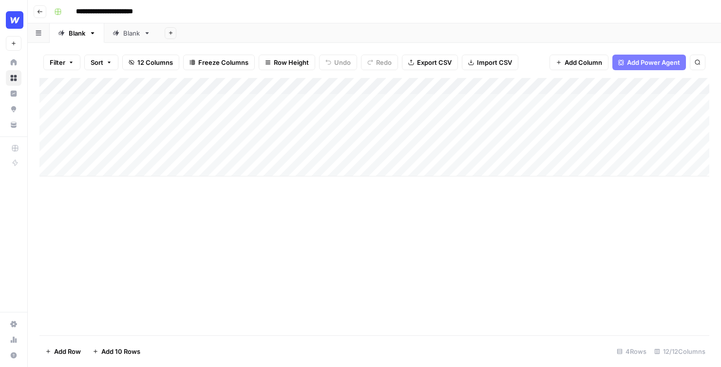
click at [36, 11] on button "Go back" at bounding box center [40, 11] width 13 height 13
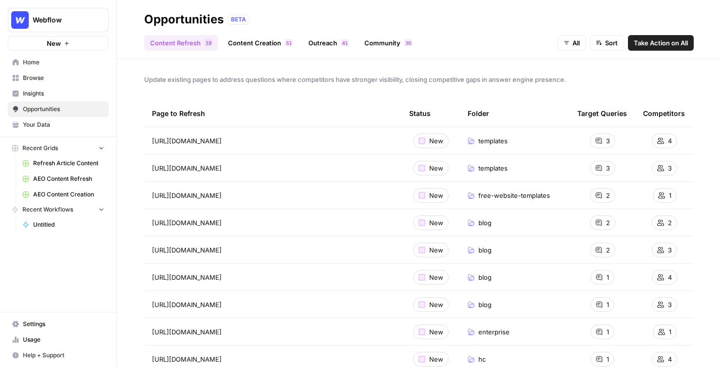
click at [45, 89] on span "Insights" at bounding box center [63, 93] width 81 height 9
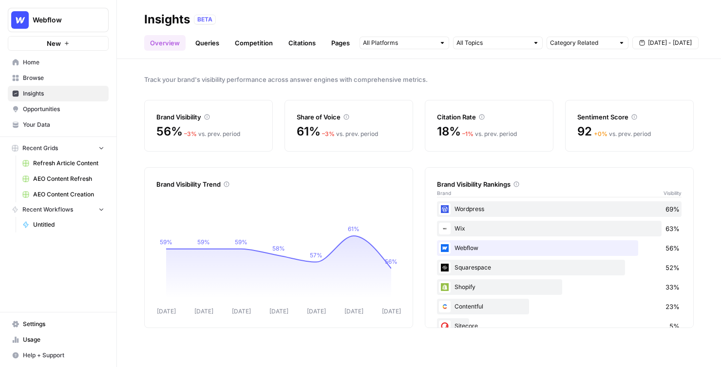
click at [44, 109] on span "Opportunities" at bounding box center [63, 109] width 81 height 9
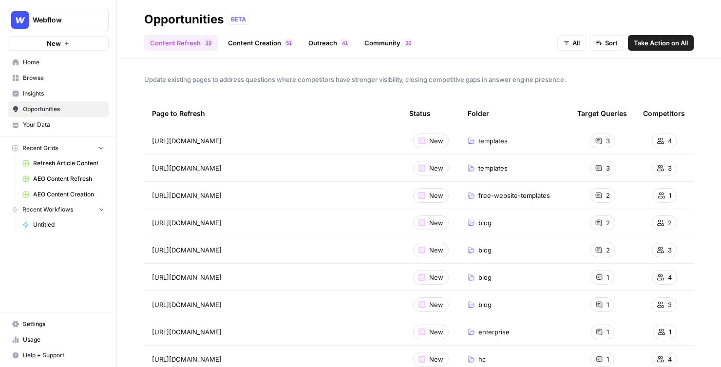
click at [41, 75] on span "Browse" at bounding box center [63, 78] width 81 height 9
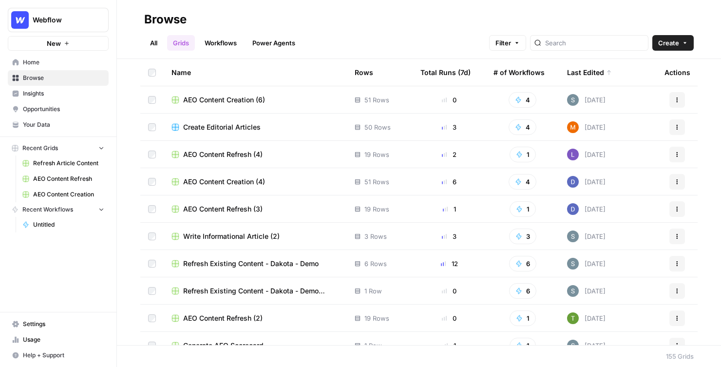
click at [167, 48] on ul "All Grids Workflows Power Agents" at bounding box center [222, 43] width 157 height 16
click at [151, 45] on link "All" at bounding box center [153, 43] width 19 height 16
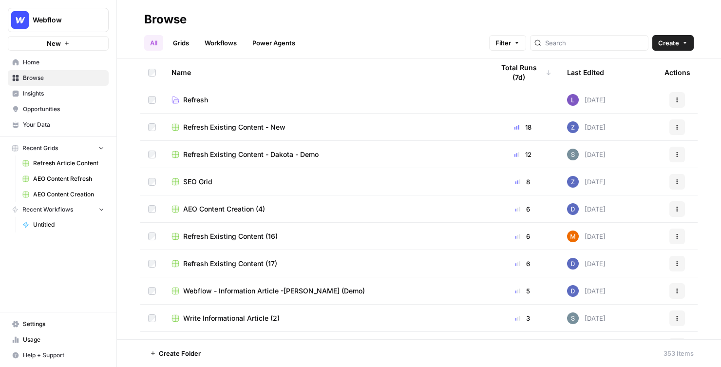
drag, startPoint x: 219, startPoint y: 17, endPoint x: 91, endPoint y: 39, distance: 130.1
click at [91, 39] on div "Webflow New Home Browse Insights Opportunities Your Data Recent Grids Refresh A…" at bounding box center [360, 183] width 721 height 367
click at [207, 14] on div "Browse" at bounding box center [418, 20] width 549 height 16
click at [52, 108] on span "Opportunities" at bounding box center [63, 109] width 81 height 9
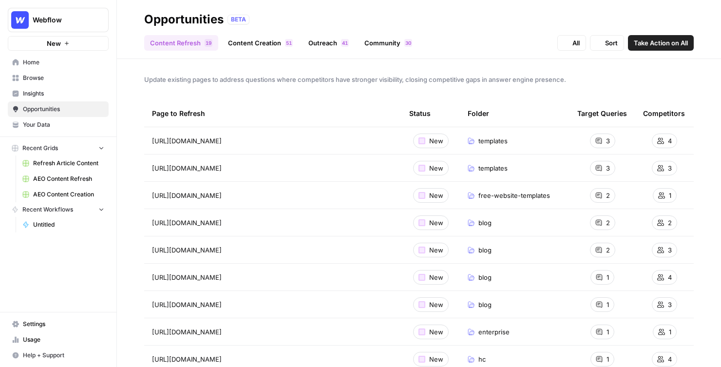
click at [64, 90] on span "Insights" at bounding box center [63, 93] width 81 height 9
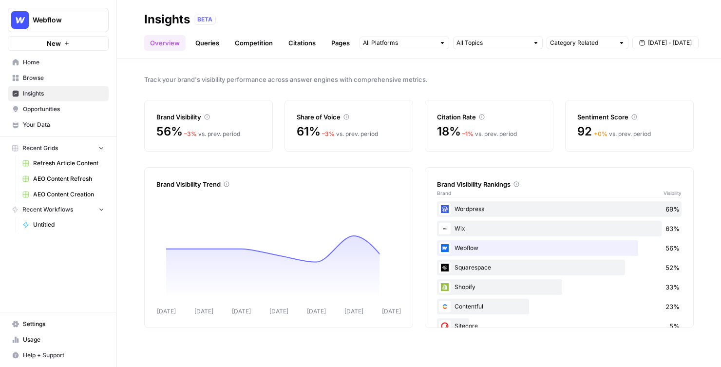
click at [55, 115] on link "Opportunities" at bounding box center [58, 109] width 101 height 16
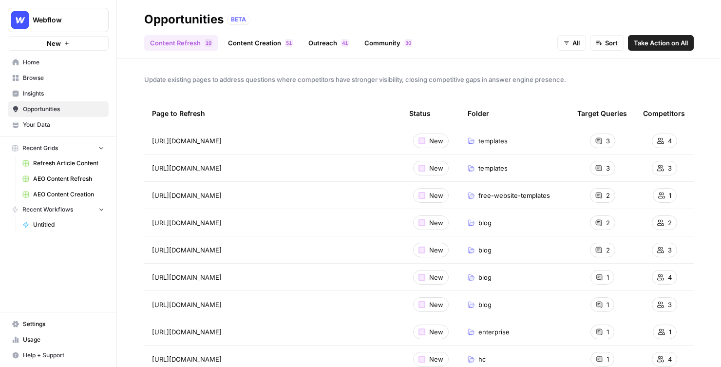
click at [56, 122] on span "Your Data" at bounding box center [63, 124] width 81 height 9
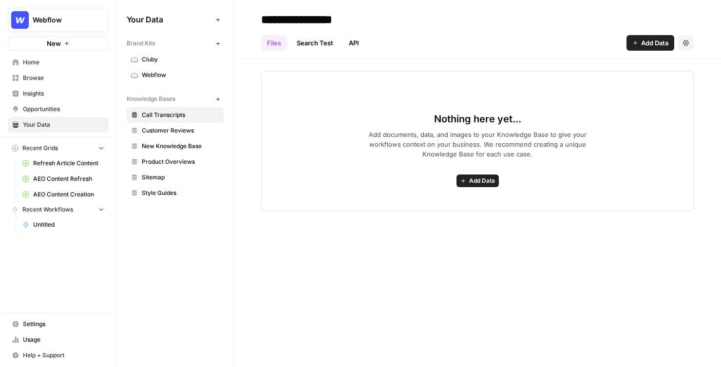
click at [66, 107] on span "Opportunities" at bounding box center [63, 109] width 81 height 9
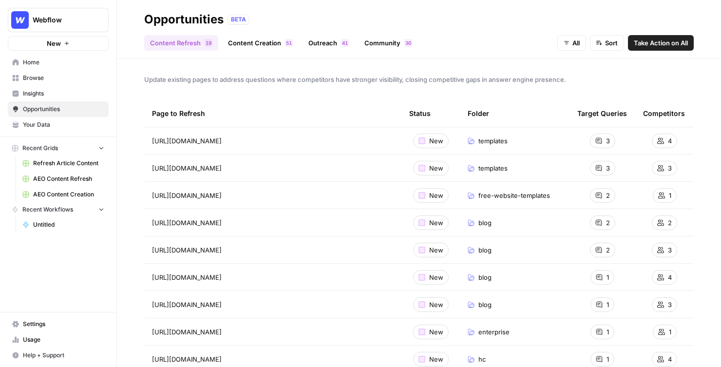
click at [68, 85] on link "Browse" at bounding box center [58, 78] width 101 height 16
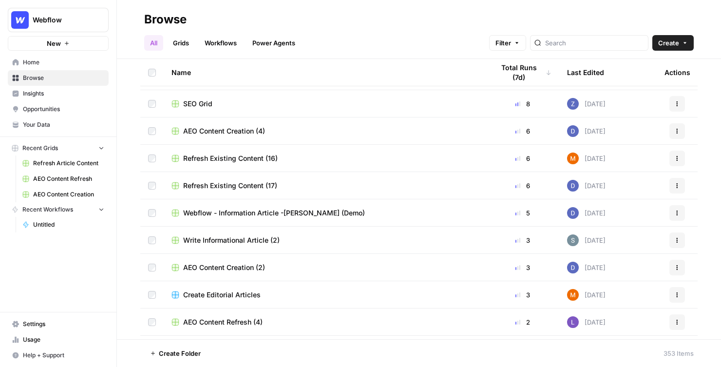
scroll to position [84, 0]
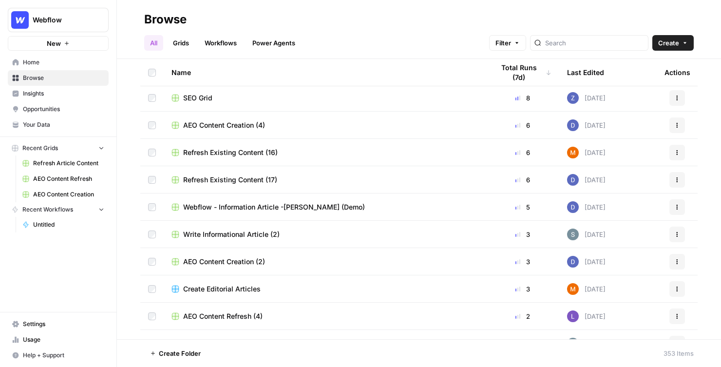
click at [233, 234] on span "Write Informational Article (2)" at bounding box center [231, 234] width 96 height 10
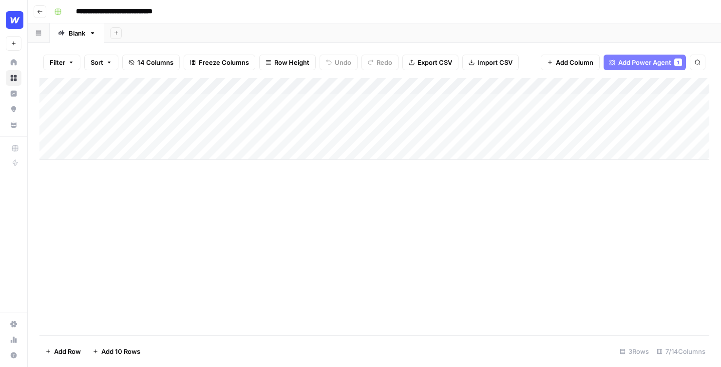
click at [329, 85] on div "Add Column" at bounding box center [373, 119] width 669 height 82
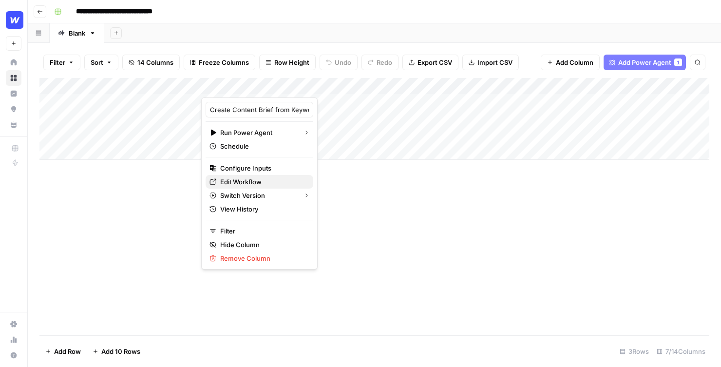
click at [244, 182] on span "Edit Workflow" at bounding box center [262, 182] width 85 height 10
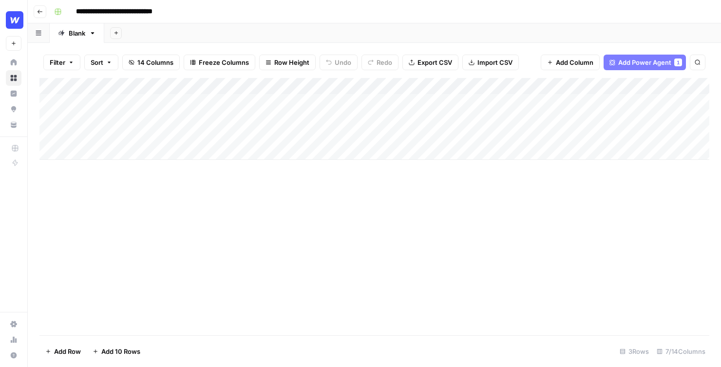
click at [222, 224] on div "Add Column" at bounding box center [373, 206] width 669 height 257
click at [330, 214] on div "Add Column" at bounding box center [373, 206] width 669 height 257
click at [347, 6] on div "**********" at bounding box center [380, 12] width 661 height 16
click at [143, 101] on div "Add Column" at bounding box center [373, 119] width 669 height 82
click at [142, 120] on div "Add Column" at bounding box center [373, 119] width 669 height 82
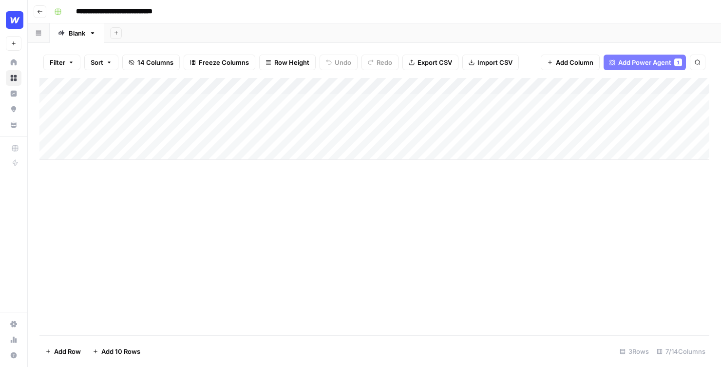
click at [142, 137] on div "Add Column" at bounding box center [373, 119] width 669 height 82
click at [367, 108] on div "Add Column" at bounding box center [373, 119] width 669 height 82
click at [375, 113] on div "Add Column" at bounding box center [373, 119] width 669 height 82
click at [109, 96] on div "Add Column" at bounding box center [373, 119] width 669 height 82
click at [383, 99] on div "Add Column" at bounding box center [373, 119] width 669 height 82
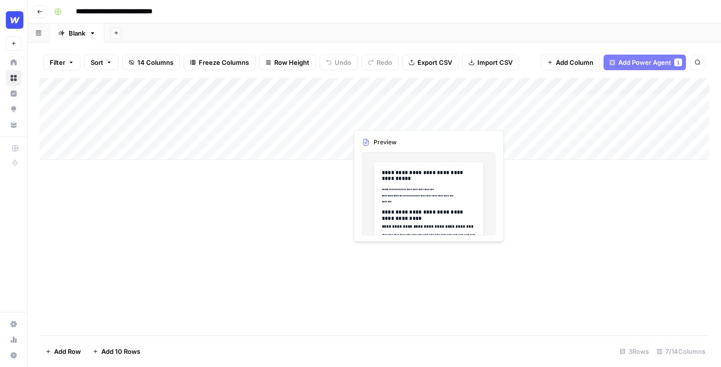
click at [380, 114] on div "Add Column" at bounding box center [373, 119] width 669 height 82
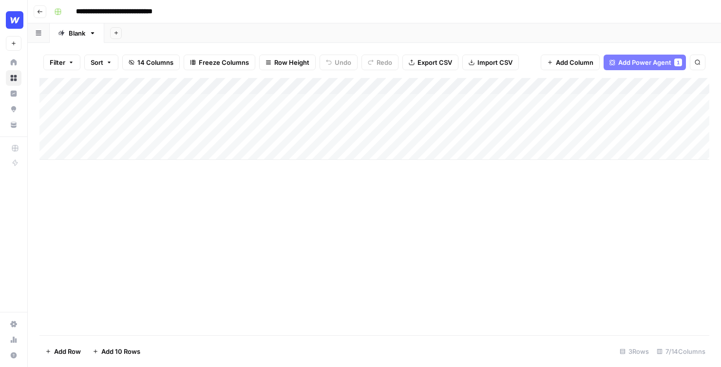
click at [151, 127] on div "Add Column" at bounding box center [373, 119] width 669 height 82
click at [152, 111] on div "Add Column" at bounding box center [373, 119] width 669 height 82
click at [273, 198] on div "Add Column" at bounding box center [373, 206] width 669 height 257
click at [398, 114] on div "Add Column" at bounding box center [373, 119] width 669 height 82
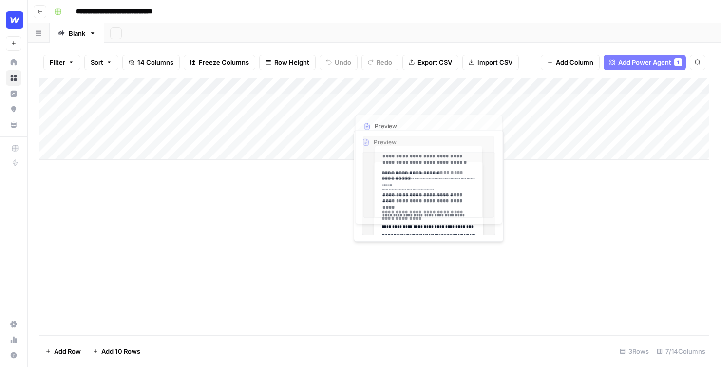
click at [393, 93] on div "Add Column" at bounding box center [373, 119] width 669 height 82
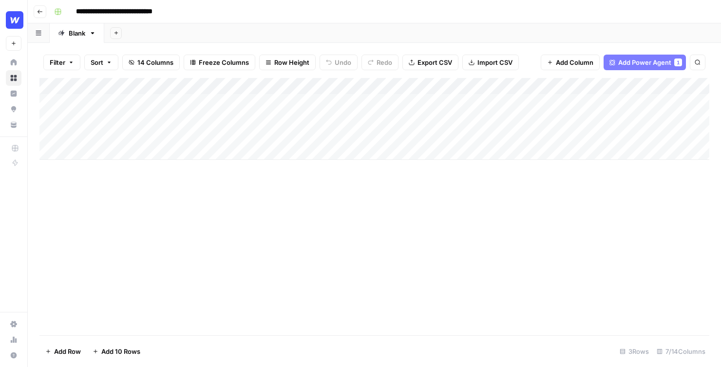
click at [391, 26] on div "Add Sheet" at bounding box center [412, 32] width 616 height 19
click at [139, 96] on div "Add Column" at bounding box center [373, 119] width 669 height 82
click at [139, 123] on div "Add Column" at bounding box center [373, 119] width 669 height 82
click at [146, 101] on div "Add Column" at bounding box center [373, 119] width 669 height 82
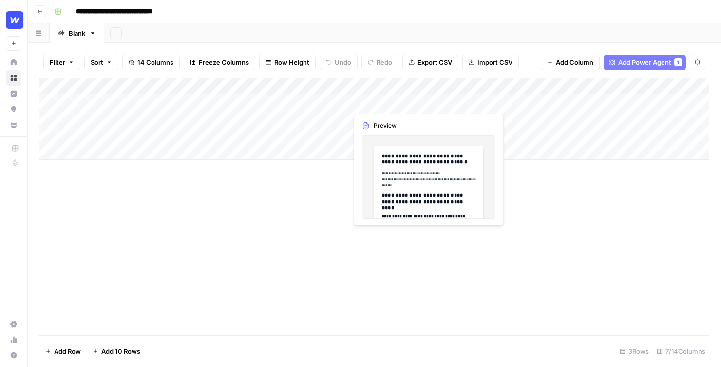
click at [392, 99] on div "Add Column" at bounding box center [373, 119] width 669 height 82
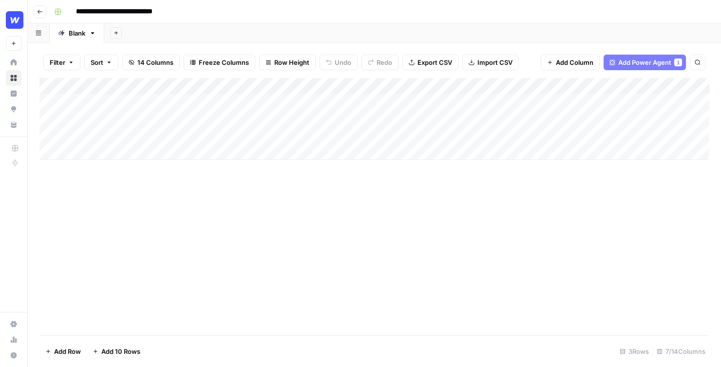
click at [172, 187] on div "Add Column" at bounding box center [373, 206] width 669 height 257
click at [167, 116] on div "Add Column" at bounding box center [373, 119] width 669 height 82
click at [139, 128] on div "Add Column" at bounding box center [373, 119] width 669 height 82
click at [150, 104] on div "Add Column" at bounding box center [373, 119] width 669 height 82
click at [425, 29] on div "Add Sheet" at bounding box center [412, 32] width 616 height 19
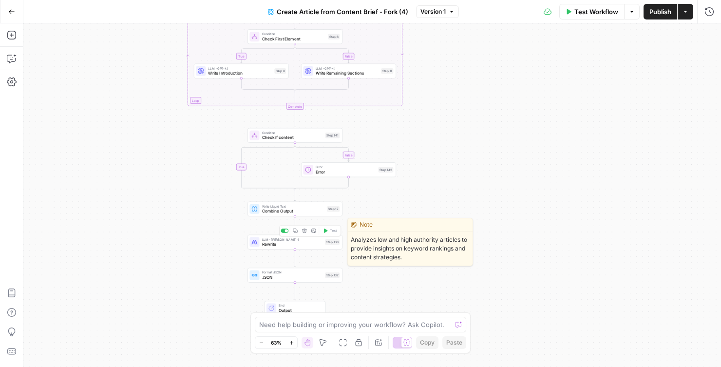
click at [285, 245] on span "Rewrite" at bounding box center [292, 244] width 61 height 6
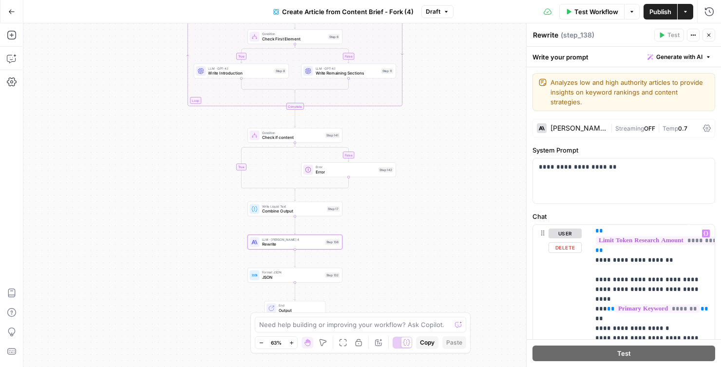
scroll to position [752, 0]
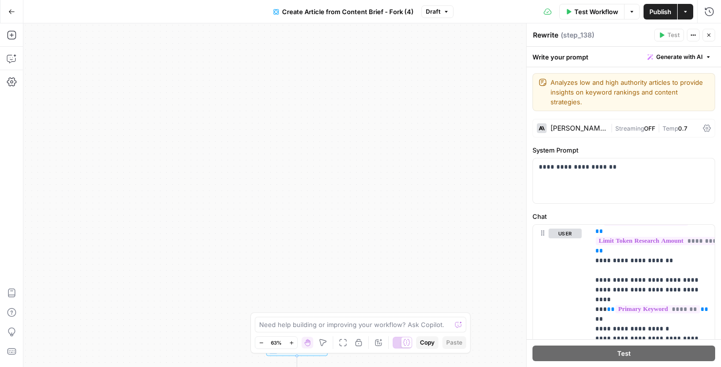
click at [15, 13] on icon "button" at bounding box center [11, 11] width 7 height 7
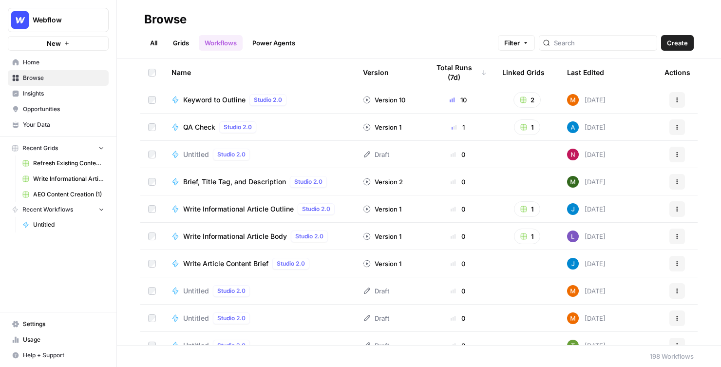
click at [49, 92] on span "Insights" at bounding box center [63, 93] width 81 height 9
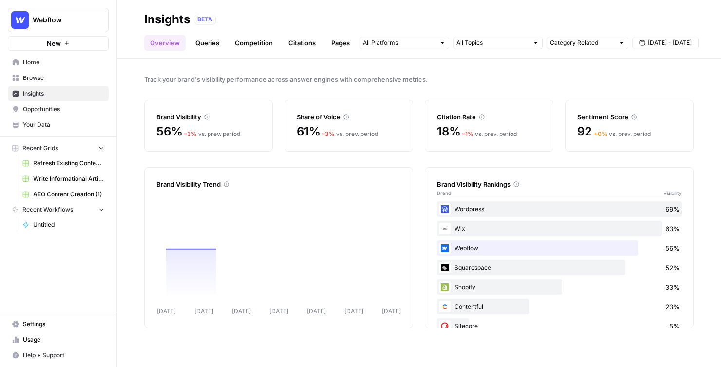
click at [49, 112] on span "Opportunities" at bounding box center [63, 109] width 81 height 9
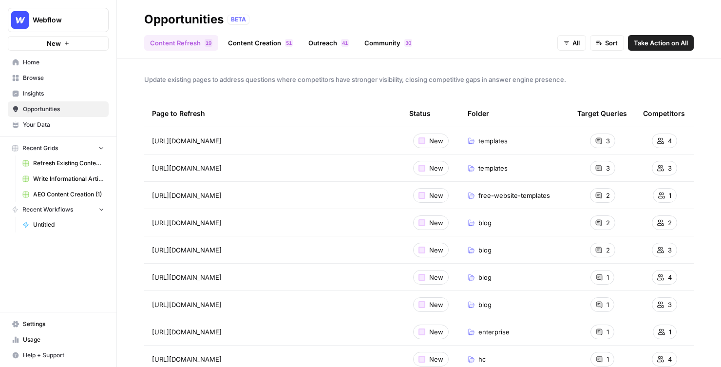
click at [42, 75] on span "Browse" at bounding box center [63, 78] width 81 height 9
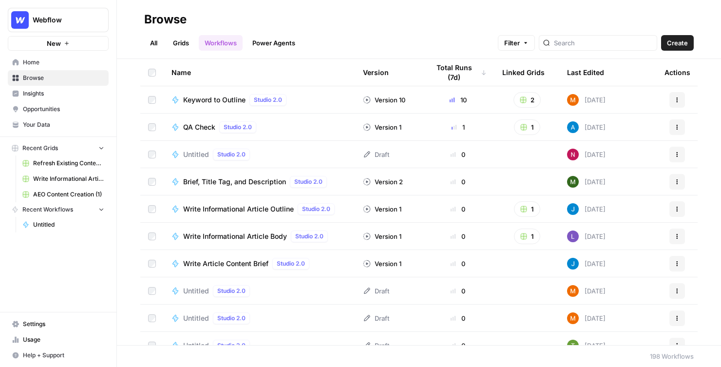
click at [31, 63] on span "Home" at bounding box center [63, 62] width 81 height 9
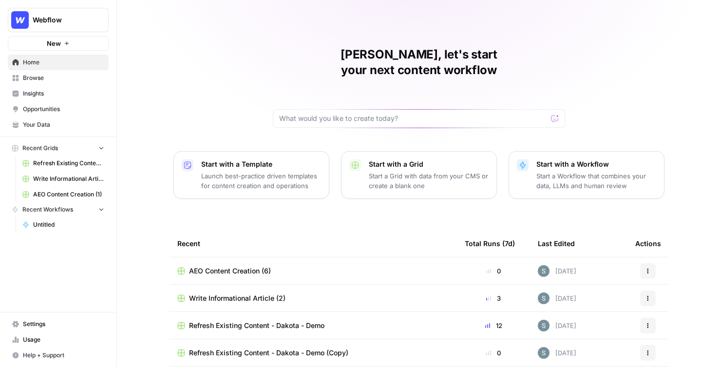
click at [219, 82] on div "[PERSON_NAME], let's start your next content workflow Start with a Template Lau…" at bounding box center [419, 232] width 604 height 464
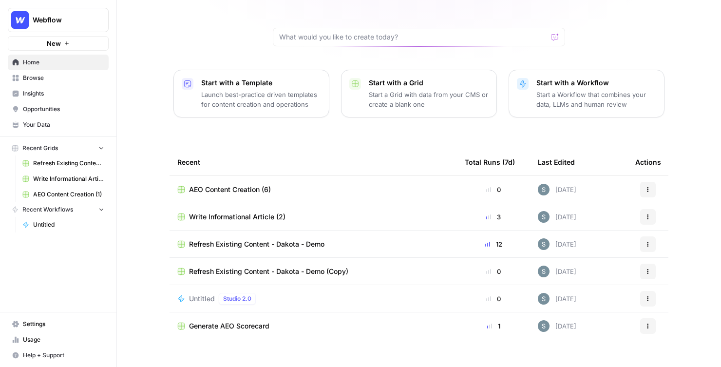
click at [174, 70] on button "Start with a Template Launch best-practice driven templates for content creatio…" at bounding box center [251, 94] width 156 height 48
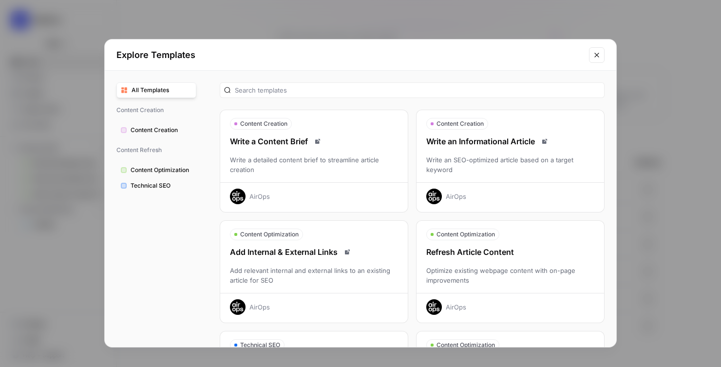
click at [140, 28] on div "Explore Templates All Templates Content Creation Content Creation Content Refre…" at bounding box center [360, 183] width 721 height 367
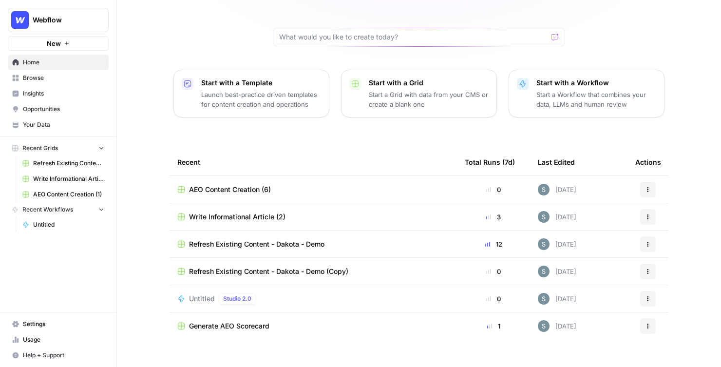
scroll to position [0, 0]
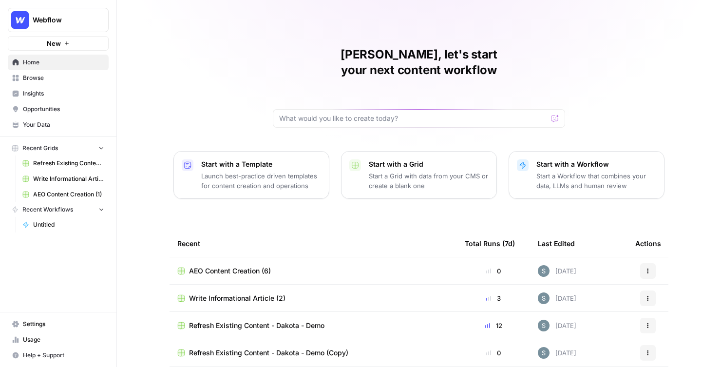
click at [71, 78] on span "Browse" at bounding box center [63, 78] width 81 height 9
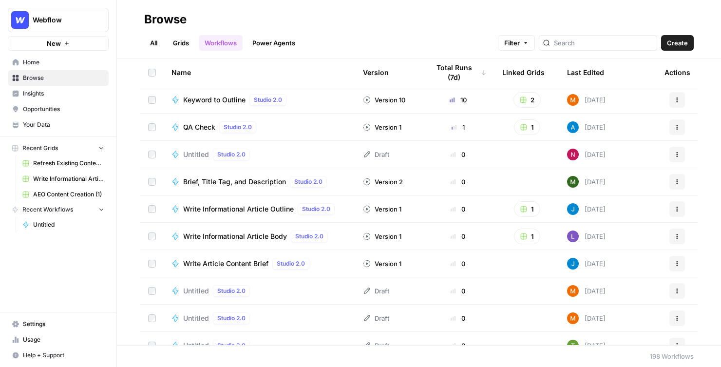
click at [149, 37] on link "All" at bounding box center [153, 43] width 19 height 16
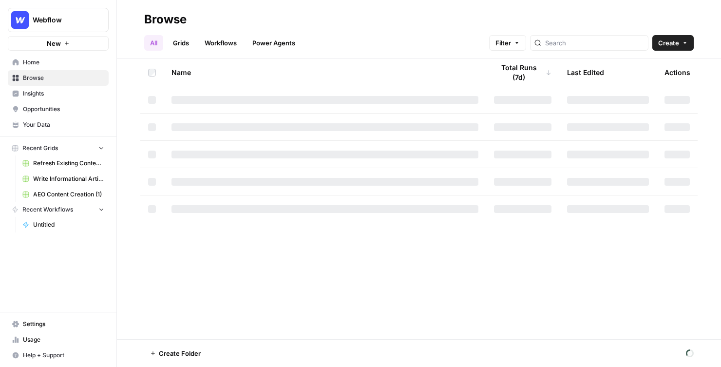
click at [65, 58] on span "Home" at bounding box center [63, 62] width 81 height 9
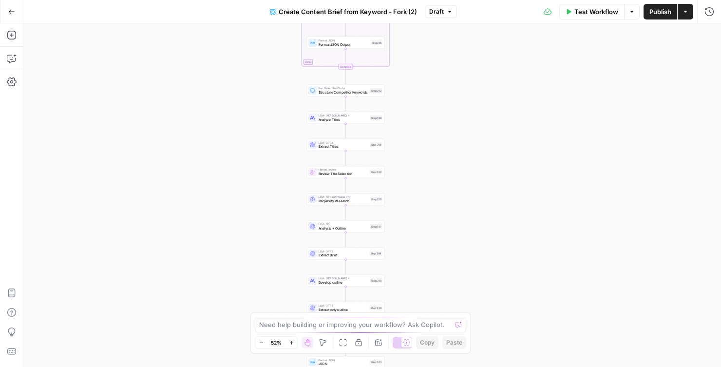
click at [356, 178] on div "Workflow Set Inputs Inputs Google Search Perform Google Search Step 51 Loop Ite…" at bounding box center [371, 194] width 697 height 343
click at [372, 170] on div "Step 202" at bounding box center [376, 171] width 13 height 4
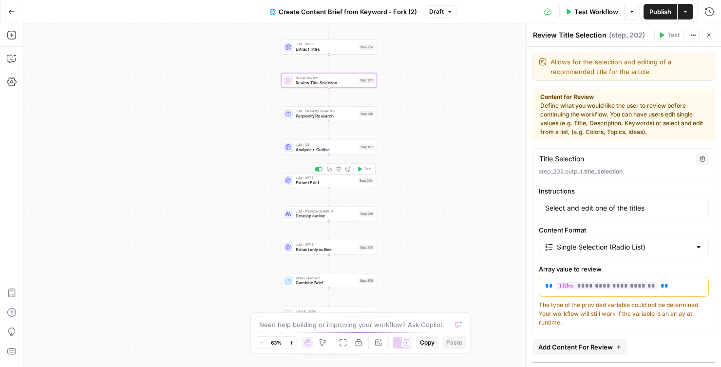
click at [334, 184] on span "Extract Brief" at bounding box center [326, 182] width 60 height 6
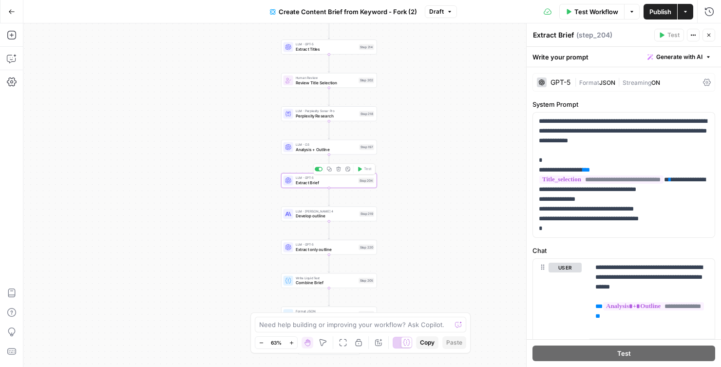
scroll to position [48, 0]
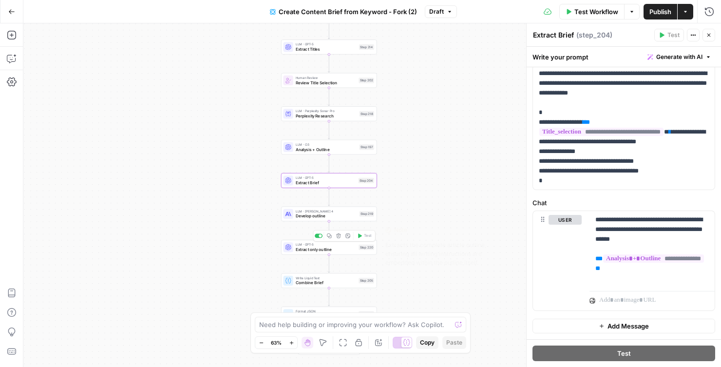
click at [310, 253] on div "LLM · GPT-5 Extract only outline Step 220 Copy step Delete step Edit Note Test" at bounding box center [329, 247] width 96 height 15
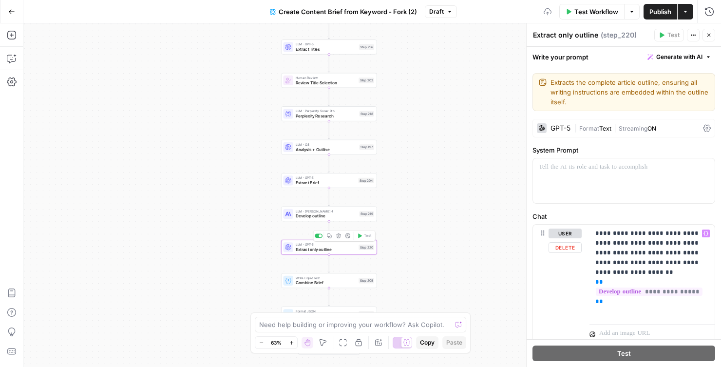
scroll to position [33, 0]
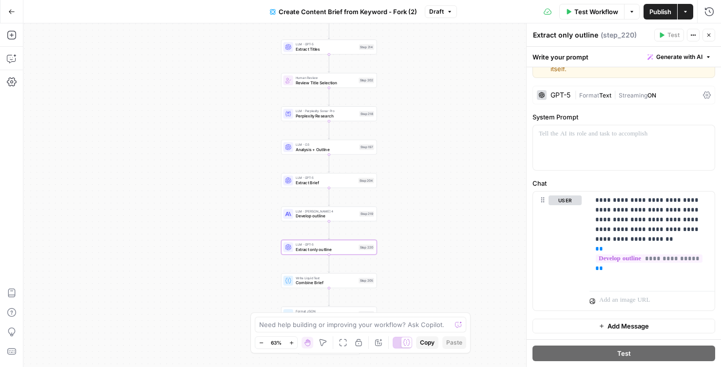
click at [336, 150] on span "Analysis + Outline" at bounding box center [326, 149] width 61 height 6
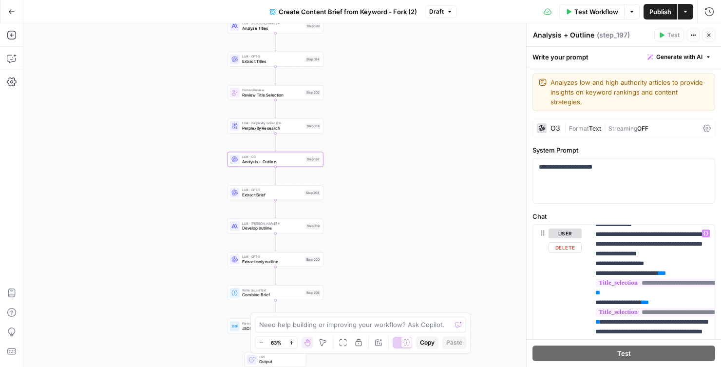
scroll to position [1387, 0]
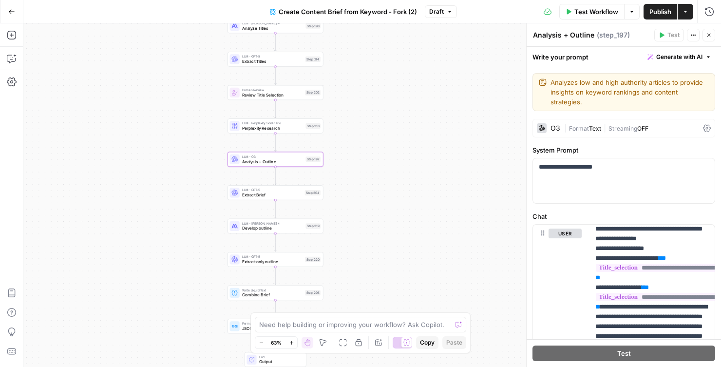
click at [682, 12] on icon "button" at bounding box center [685, 12] width 6 height 6
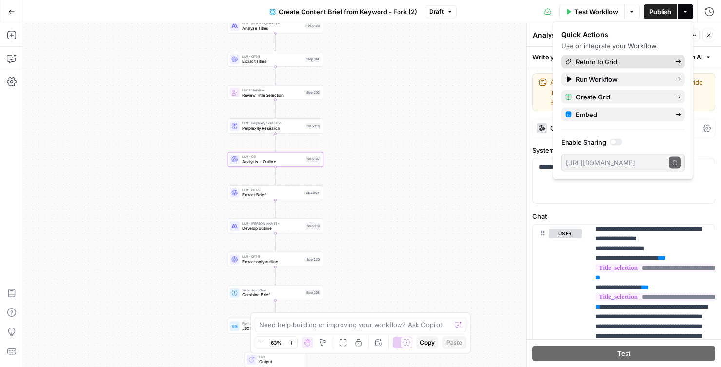
click at [613, 62] on span "Return to Grid" at bounding box center [622, 62] width 92 height 10
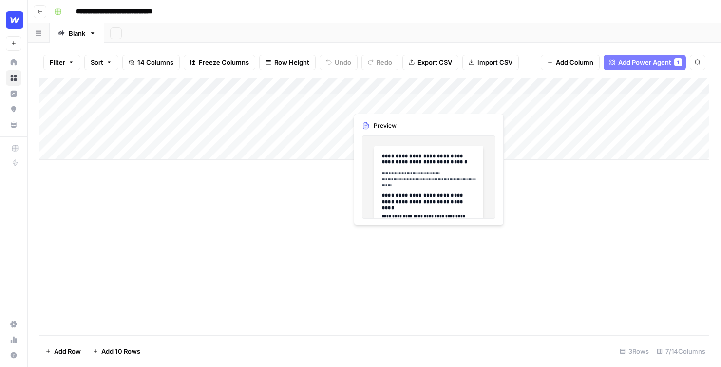
click at [418, 98] on div "Add Column" at bounding box center [373, 119] width 669 height 82
click at [424, 100] on div "Add Column" at bounding box center [373, 119] width 669 height 82
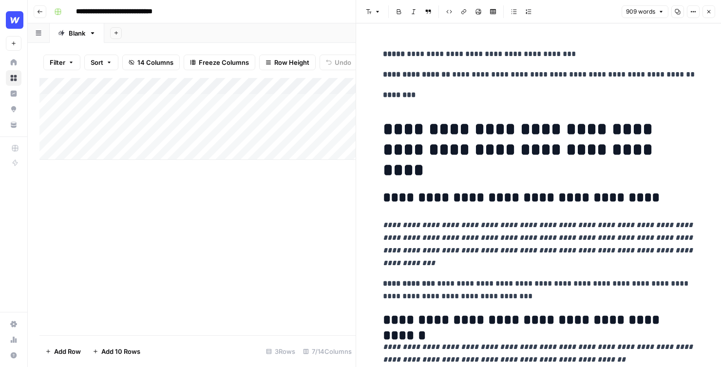
scroll to position [56, 0]
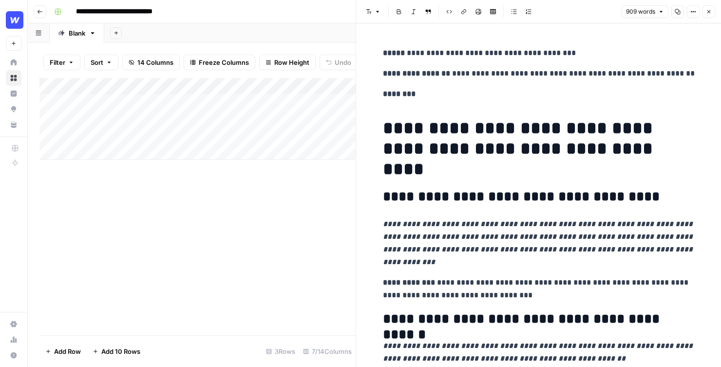
click at [477, 260] on p "**********" at bounding box center [539, 243] width 312 height 51
drag, startPoint x: 487, startPoint y: 260, endPoint x: 414, endPoint y: 203, distance: 93.6
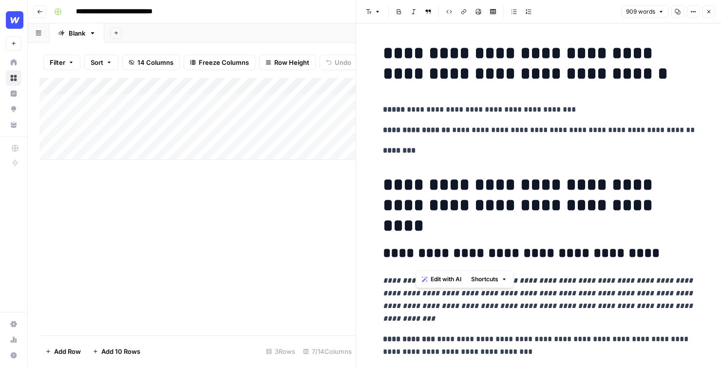
click at [293, 198] on div "Add Column" at bounding box center [197, 206] width 316 height 257
click at [712, 11] on button "Close" at bounding box center [708, 11] width 13 height 13
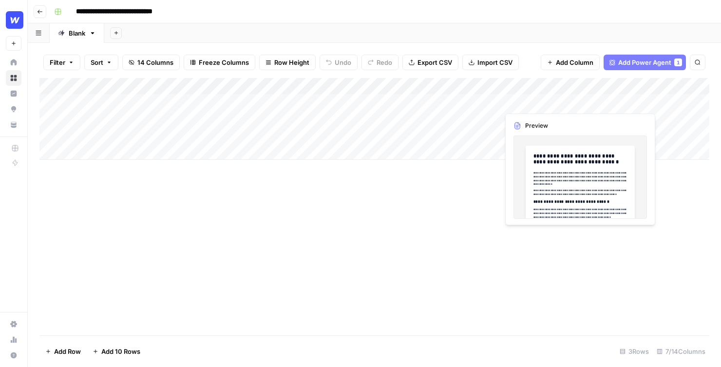
click at [608, 101] on div "Add Column" at bounding box center [373, 119] width 669 height 82
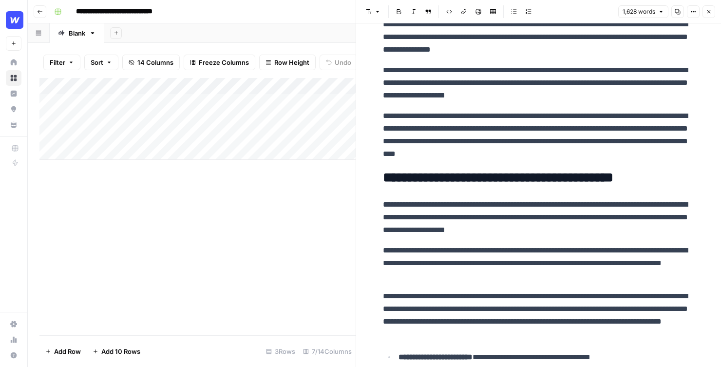
scroll to position [209, 0]
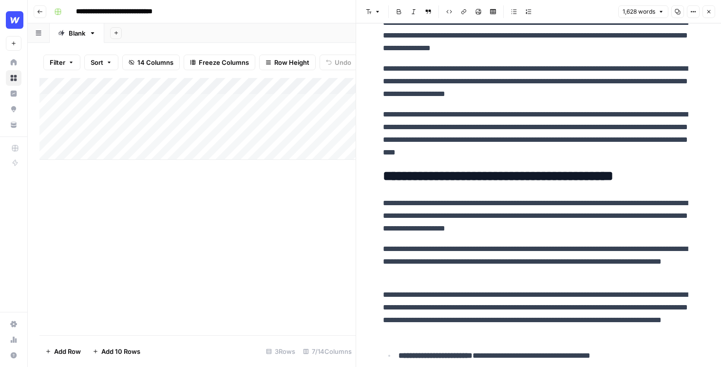
click at [257, 272] on div "Add Column" at bounding box center [197, 206] width 316 height 257
click at [712, 15] on button "Close" at bounding box center [708, 11] width 13 height 13
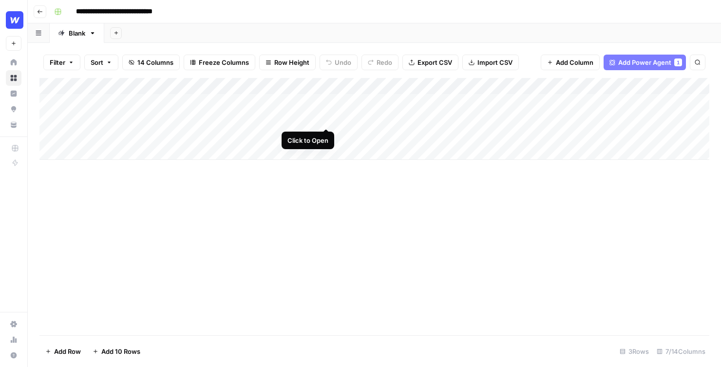
click at [327, 119] on div "Add Column" at bounding box center [373, 119] width 669 height 82
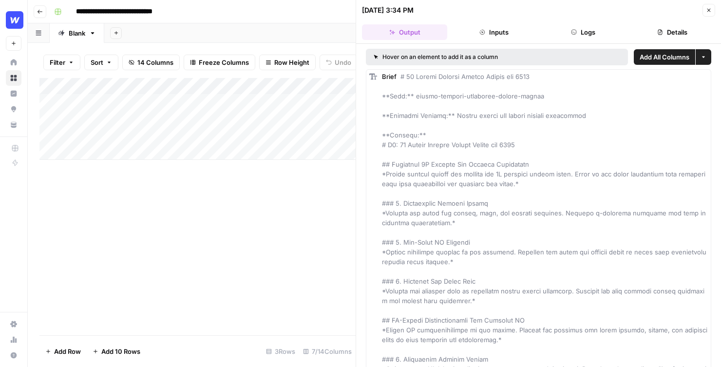
click at [428, 35] on button "Output" at bounding box center [404, 32] width 85 height 16
click at [509, 22] on header "[DATE] 3:34 PM Close Output Inputs Logs Details" at bounding box center [538, 22] width 365 height 44
click at [478, 29] on button "Inputs" at bounding box center [493, 32] width 85 height 16
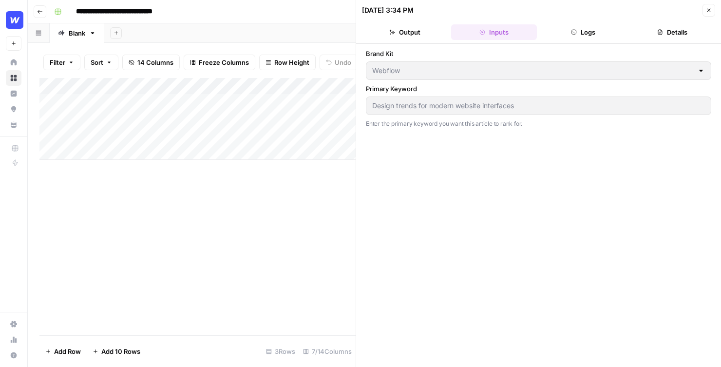
click at [612, 29] on button "Logs" at bounding box center [582, 32] width 85 height 16
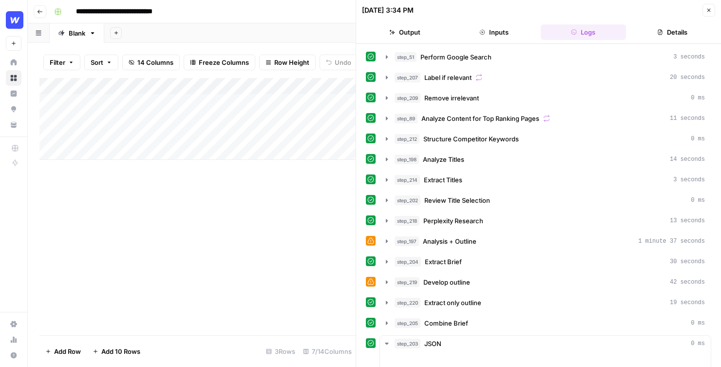
click at [658, 29] on icon "button" at bounding box center [660, 32] width 6 height 6
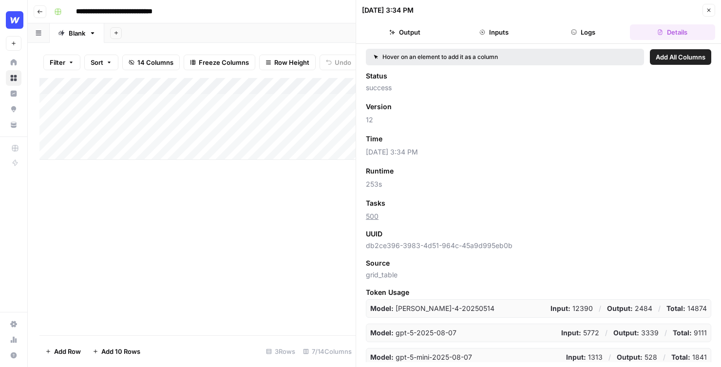
click at [704, 10] on button "Close" at bounding box center [708, 10] width 13 height 13
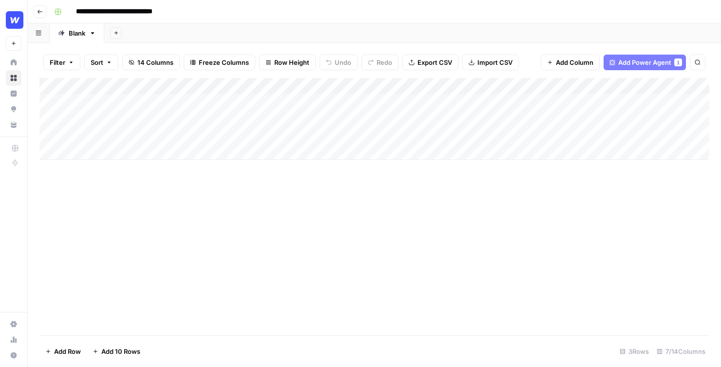
click at [231, 155] on div "Add Column" at bounding box center [373, 119] width 669 height 82
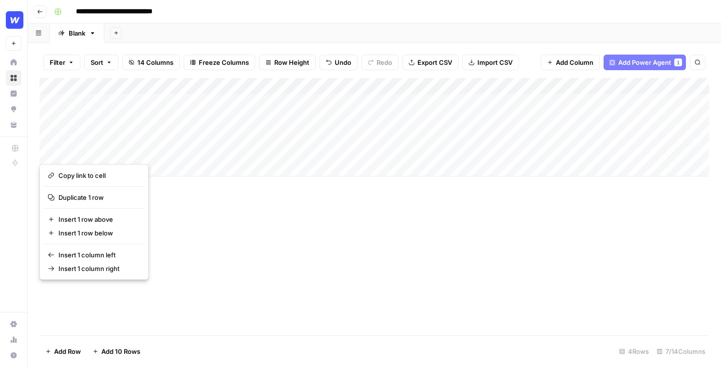
click at [213, 219] on div "Add Column" at bounding box center [373, 206] width 669 height 257
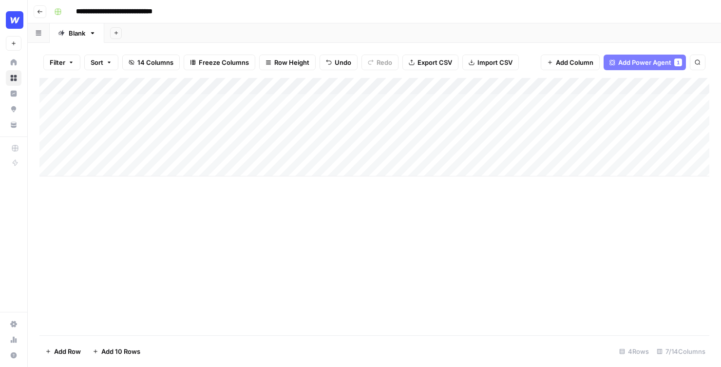
click at [50, 152] on div "Add Column" at bounding box center [373, 127] width 669 height 98
click at [63, 352] on span "Delete 1 Row" at bounding box center [64, 351] width 39 height 10
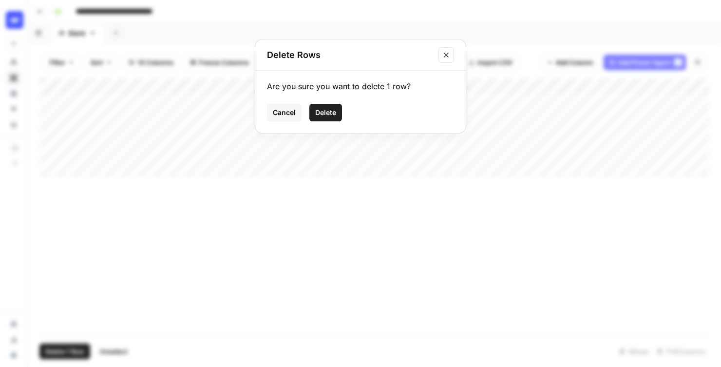
click at [332, 120] on button "Delete" at bounding box center [325, 113] width 33 height 18
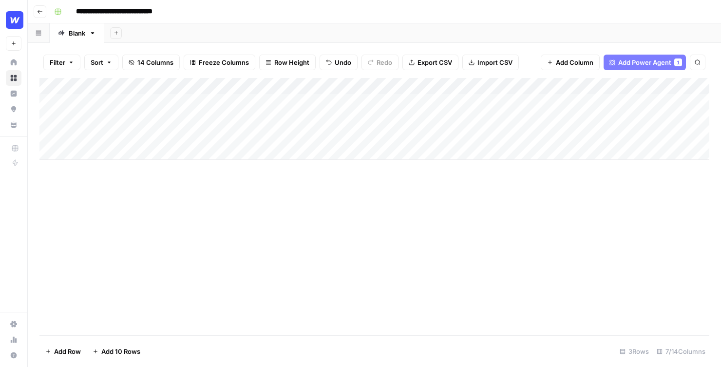
click at [313, 249] on div "Add Column" at bounding box center [373, 206] width 669 height 257
click at [394, 134] on div "Add Column" at bounding box center [373, 119] width 669 height 82
click at [396, 116] on div "Add Column" at bounding box center [373, 119] width 669 height 82
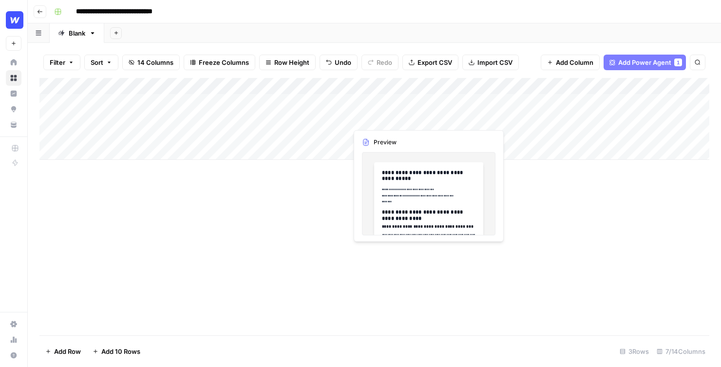
click at [396, 97] on div "Add Column" at bounding box center [373, 119] width 669 height 82
click at [374, 119] on div "Add Column" at bounding box center [373, 119] width 669 height 82
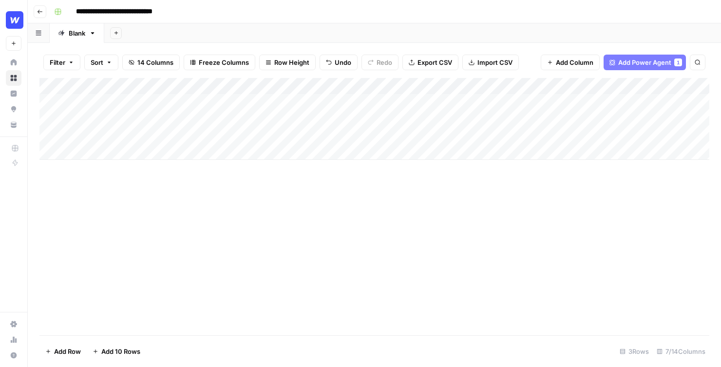
click at [305, 234] on div "Add Column" at bounding box center [373, 206] width 669 height 257
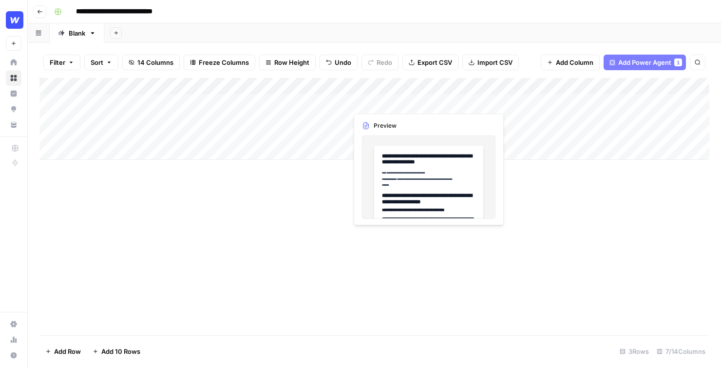
click at [397, 99] on div "Add Column" at bounding box center [373, 119] width 669 height 82
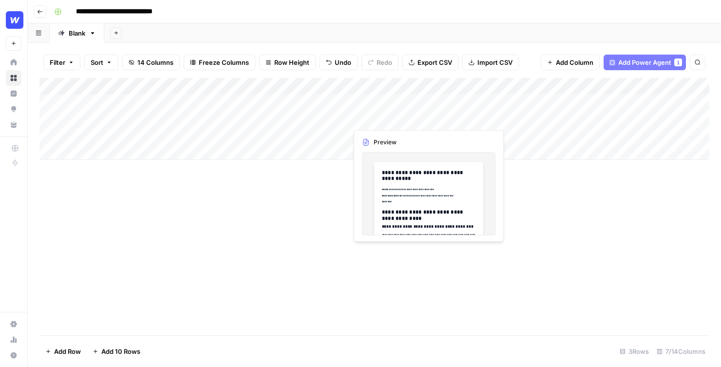
click at [382, 119] on div "Add Column" at bounding box center [373, 119] width 669 height 82
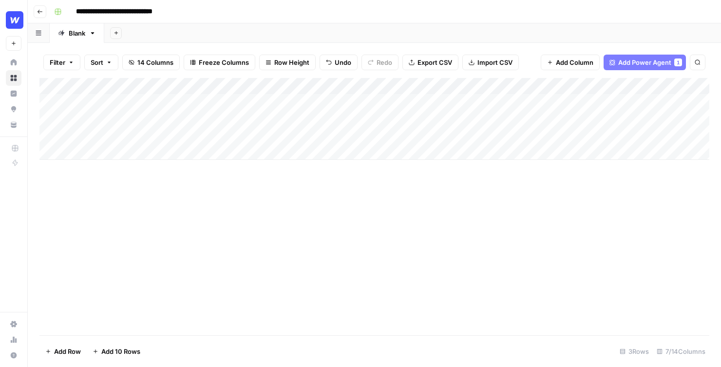
click at [293, 245] on div "Add Column" at bounding box center [373, 206] width 669 height 257
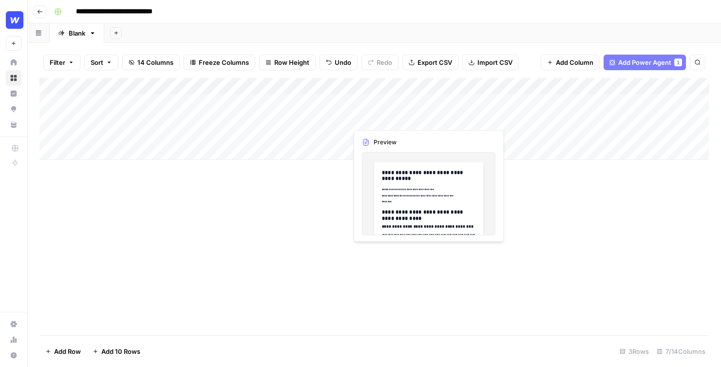
click at [397, 104] on div "Add Column" at bounding box center [373, 119] width 669 height 82
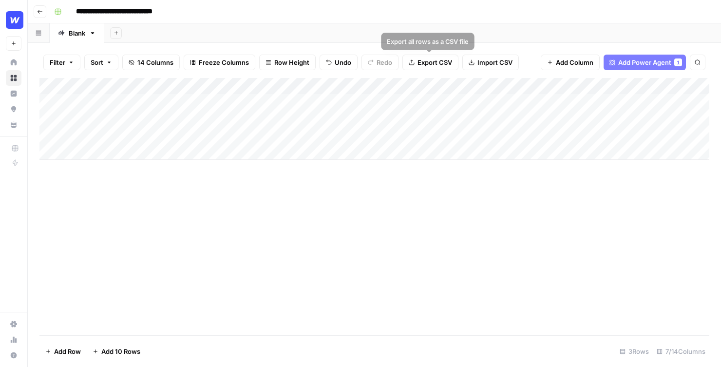
click at [428, 20] on header "**********" at bounding box center [374, 11] width 693 height 23
click at [212, 218] on div "Add Column" at bounding box center [373, 206] width 669 height 257
click at [286, 174] on div "Add Column" at bounding box center [373, 206] width 669 height 257
click at [274, 211] on div "Add Column" at bounding box center [373, 206] width 669 height 257
click at [338, 256] on div "Add Column" at bounding box center [373, 206] width 669 height 257
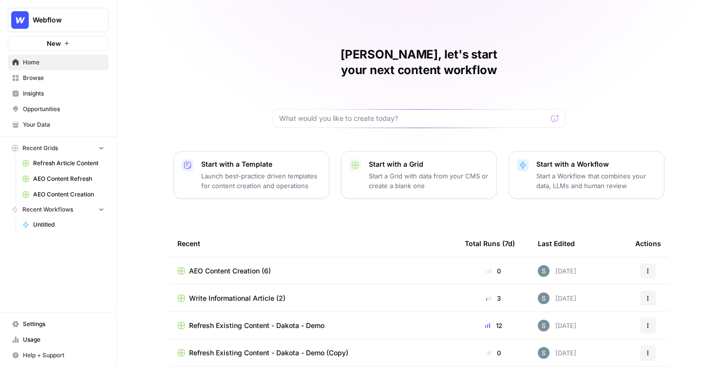
click at [74, 76] on span "Browse" at bounding box center [63, 78] width 81 height 9
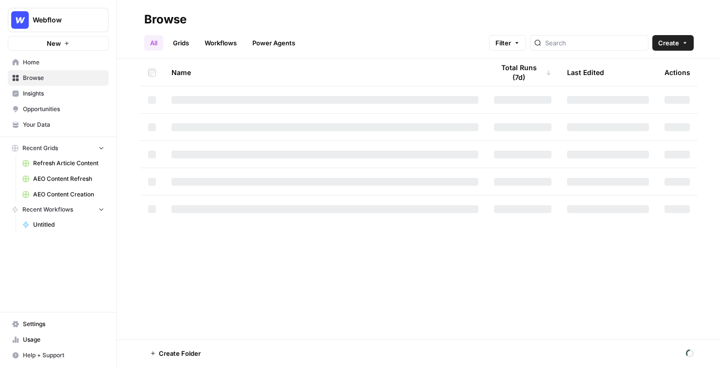
click at [74, 64] on span "Home" at bounding box center [63, 62] width 81 height 9
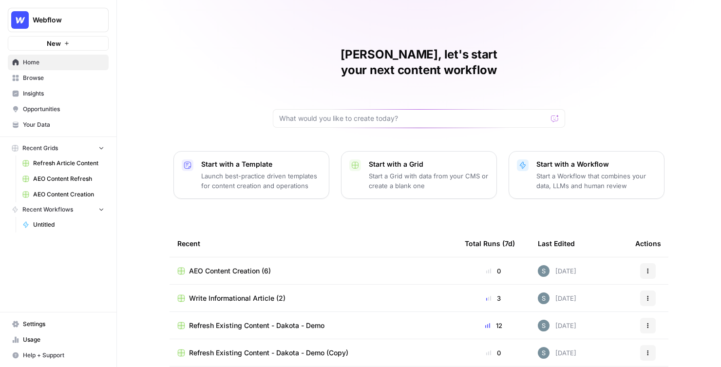
click at [206, 97] on div "[PERSON_NAME], let's start your next content workflow Start with a Template Lau…" at bounding box center [419, 232] width 604 height 464
click at [31, 68] on link "Home" at bounding box center [58, 63] width 101 height 16
click at [31, 76] on span "Browse" at bounding box center [63, 78] width 81 height 9
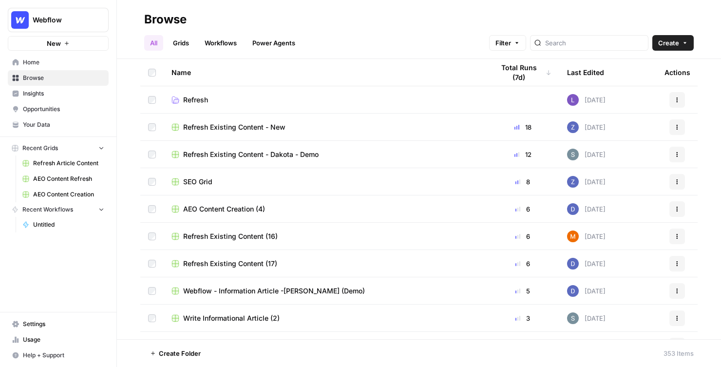
click at [36, 63] on span "Home" at bounding box center [63, 62] width 81 height 9
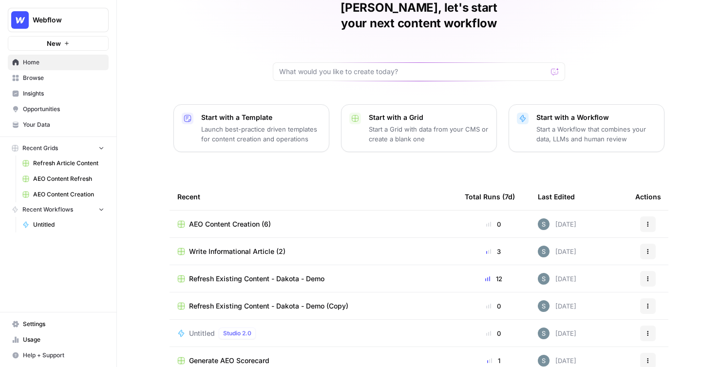
scroll to position [60, 0]
